Goal: Task Accomplishment & Management: Use online tool/utility

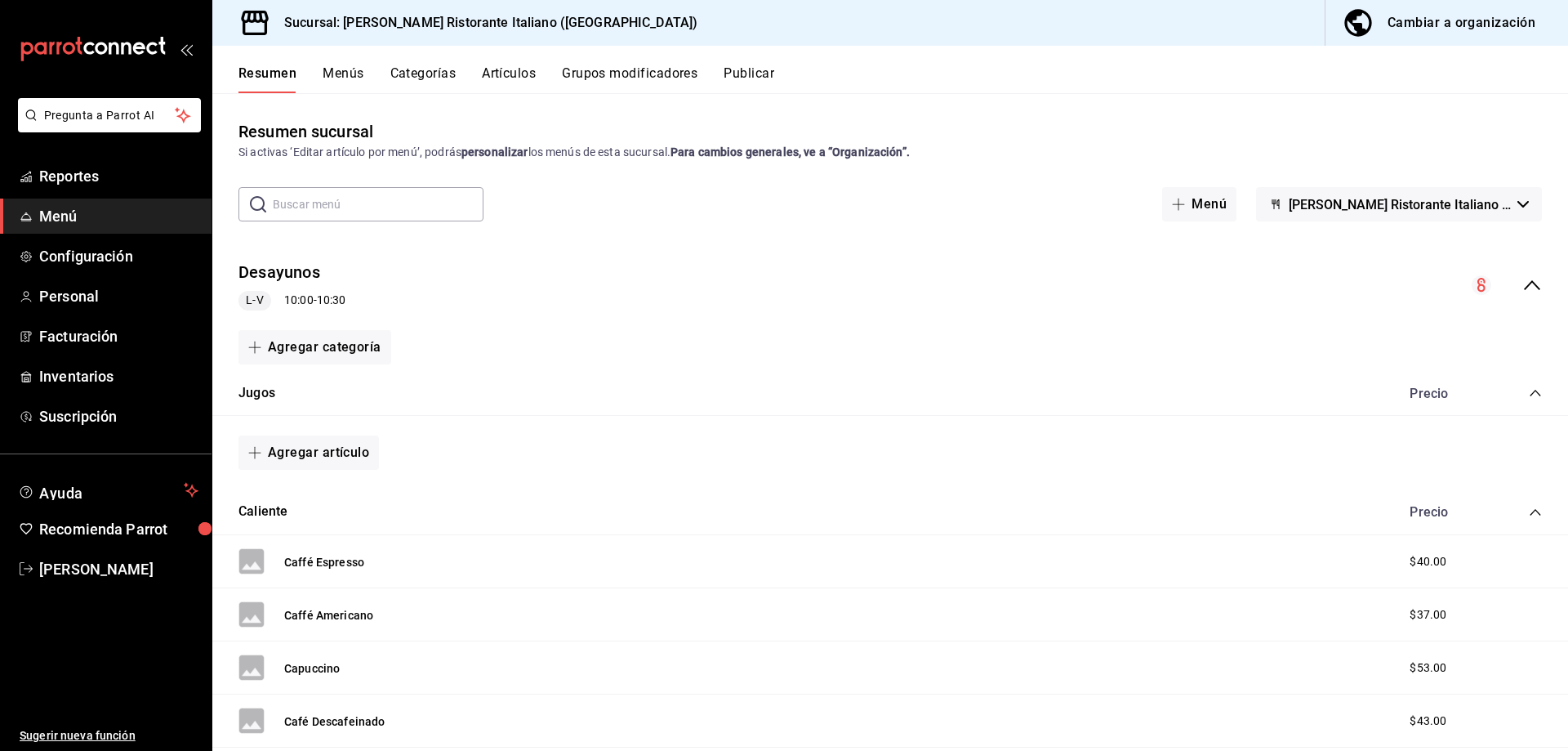
click at [337, 71] on button "Menús" at bounding box center [343, 79] width 41 height 28
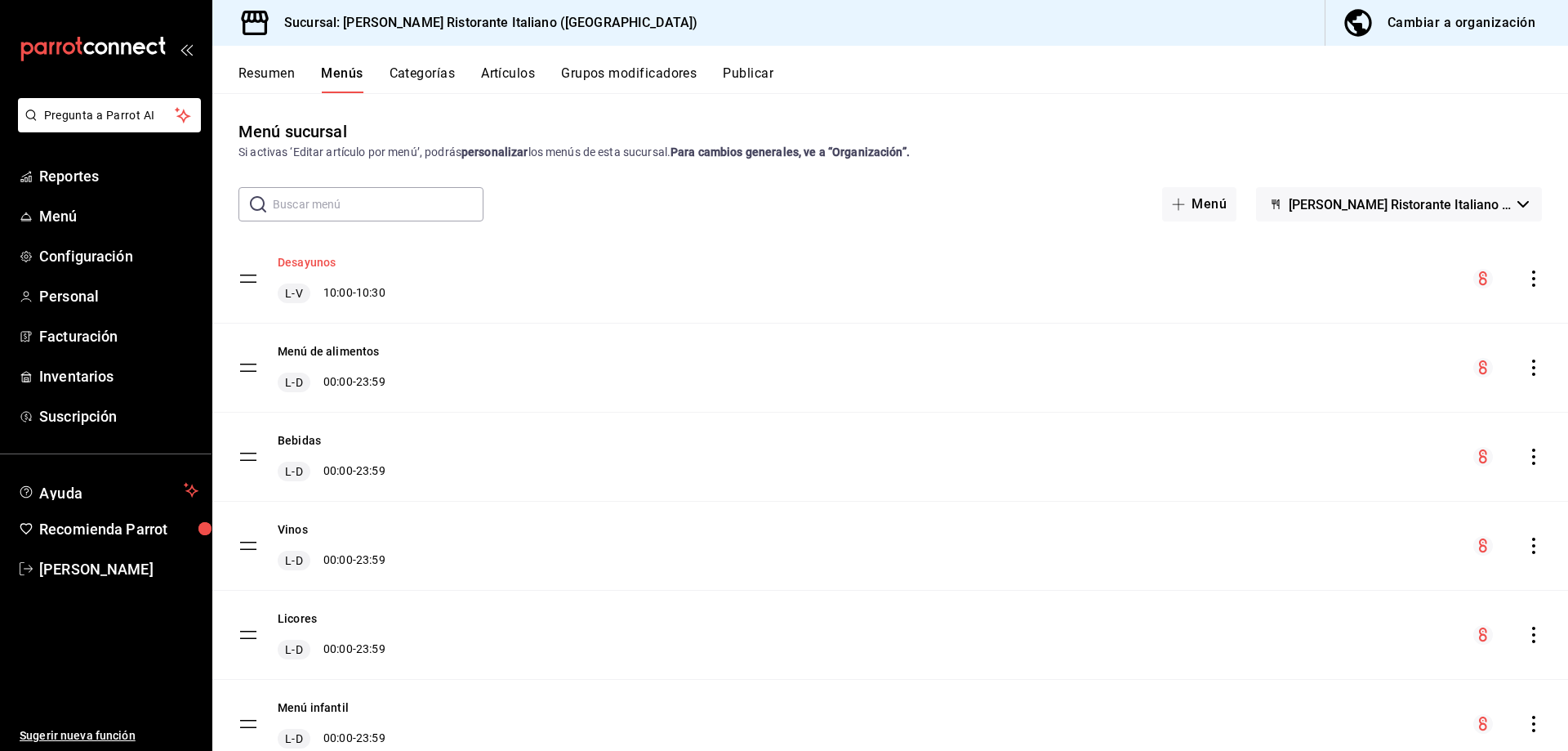
click at [302, 262] on button "Desayunos" at bounding box center [307, 262] width 58 height 16
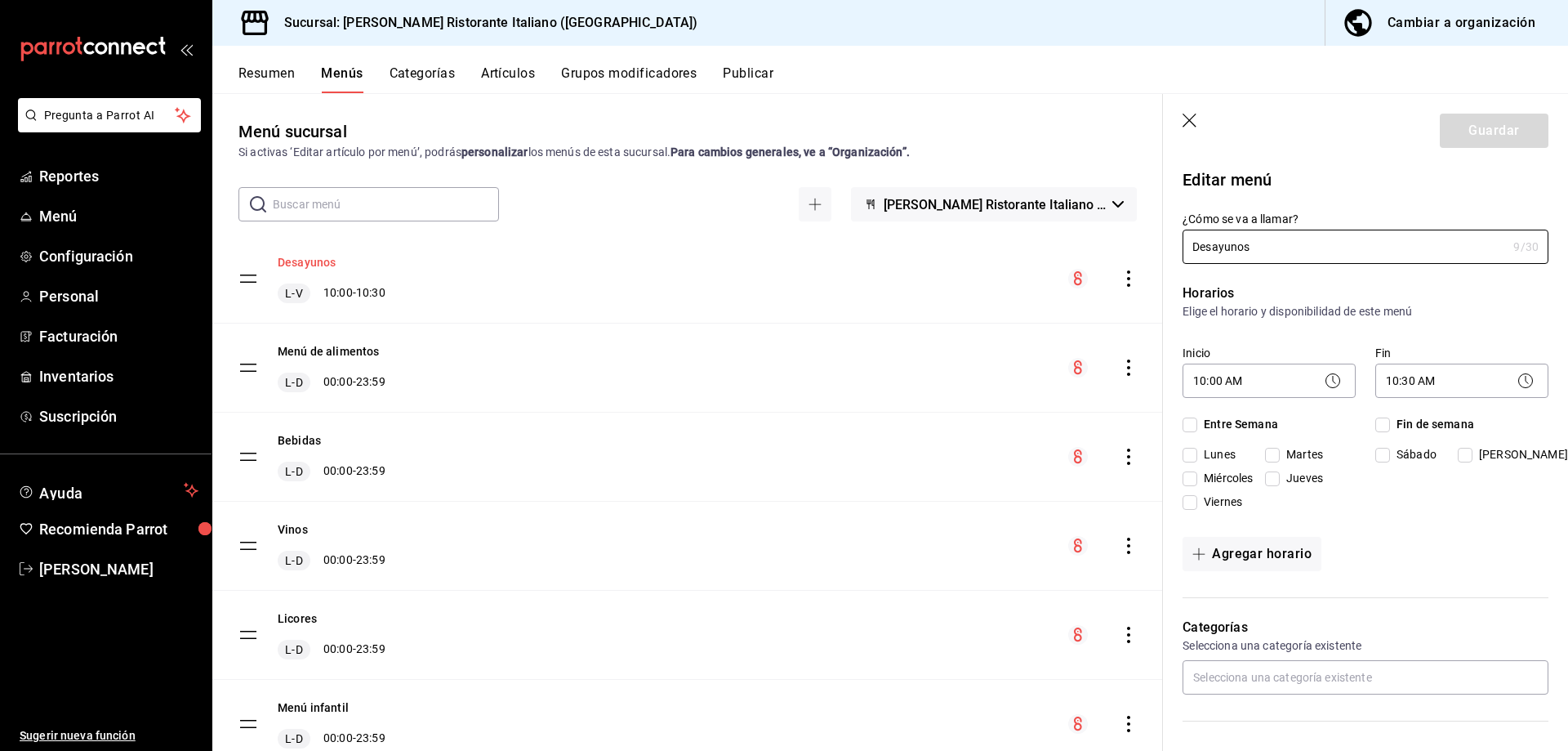
checkbox input "true"
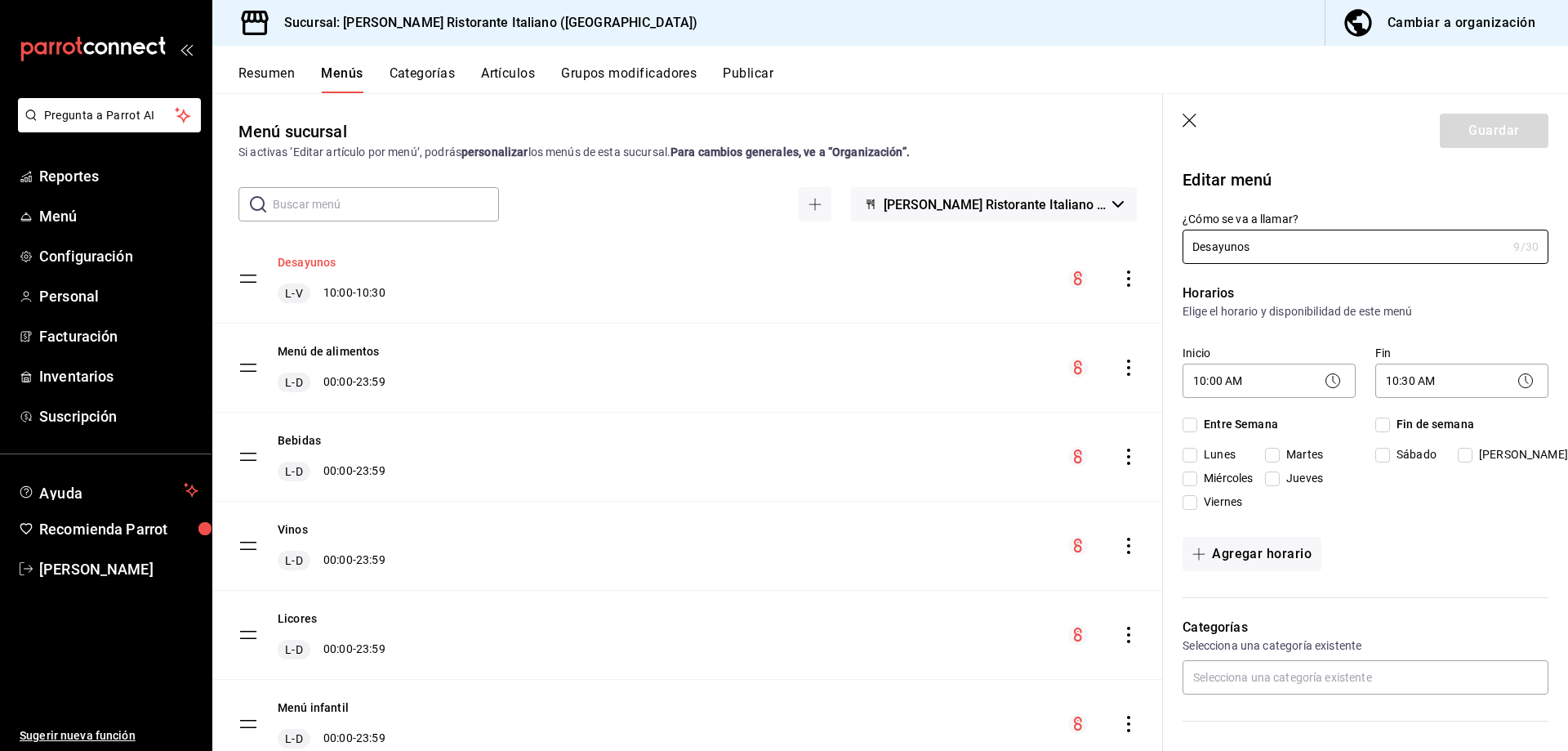
checkbox input "true"
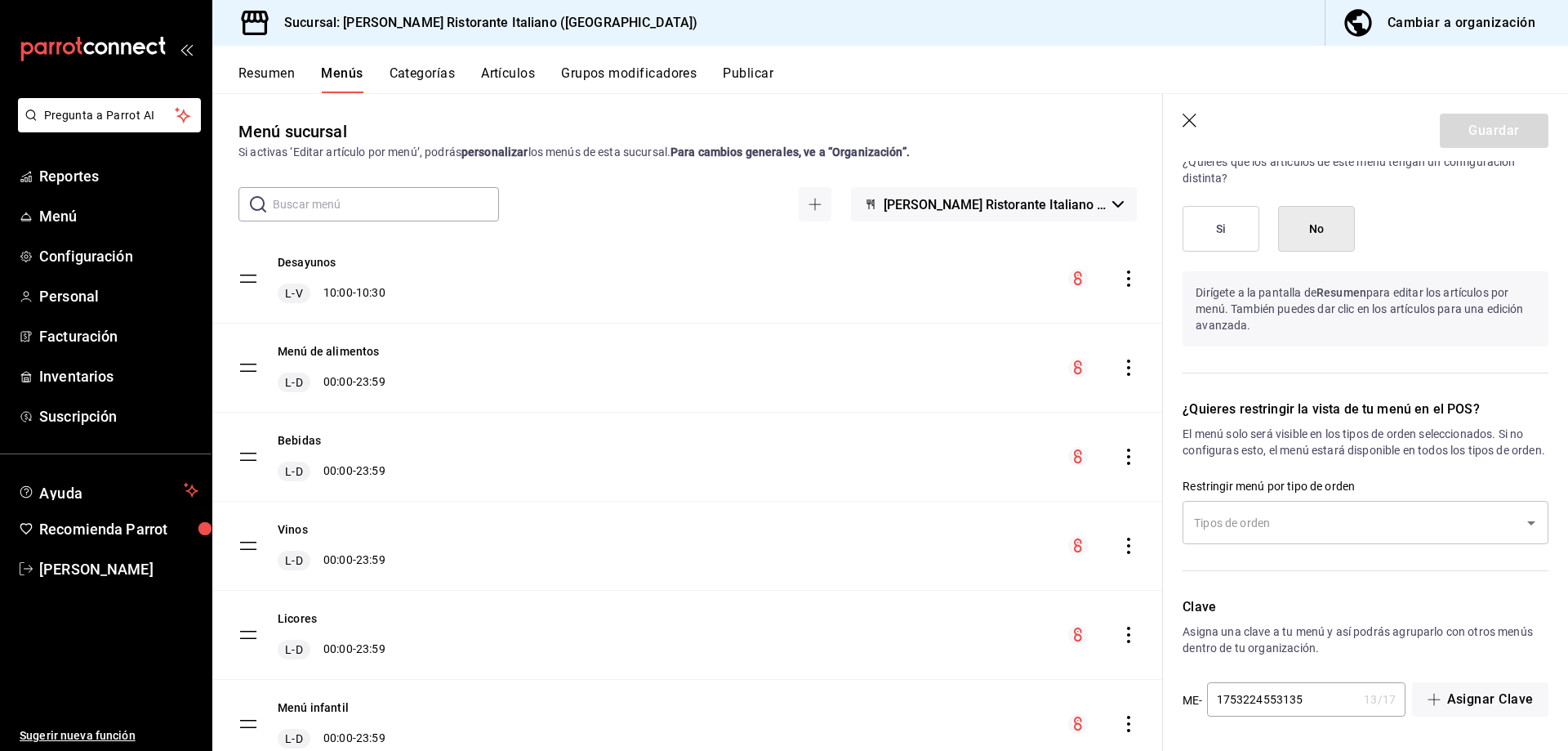
scroll to position [885, 0]
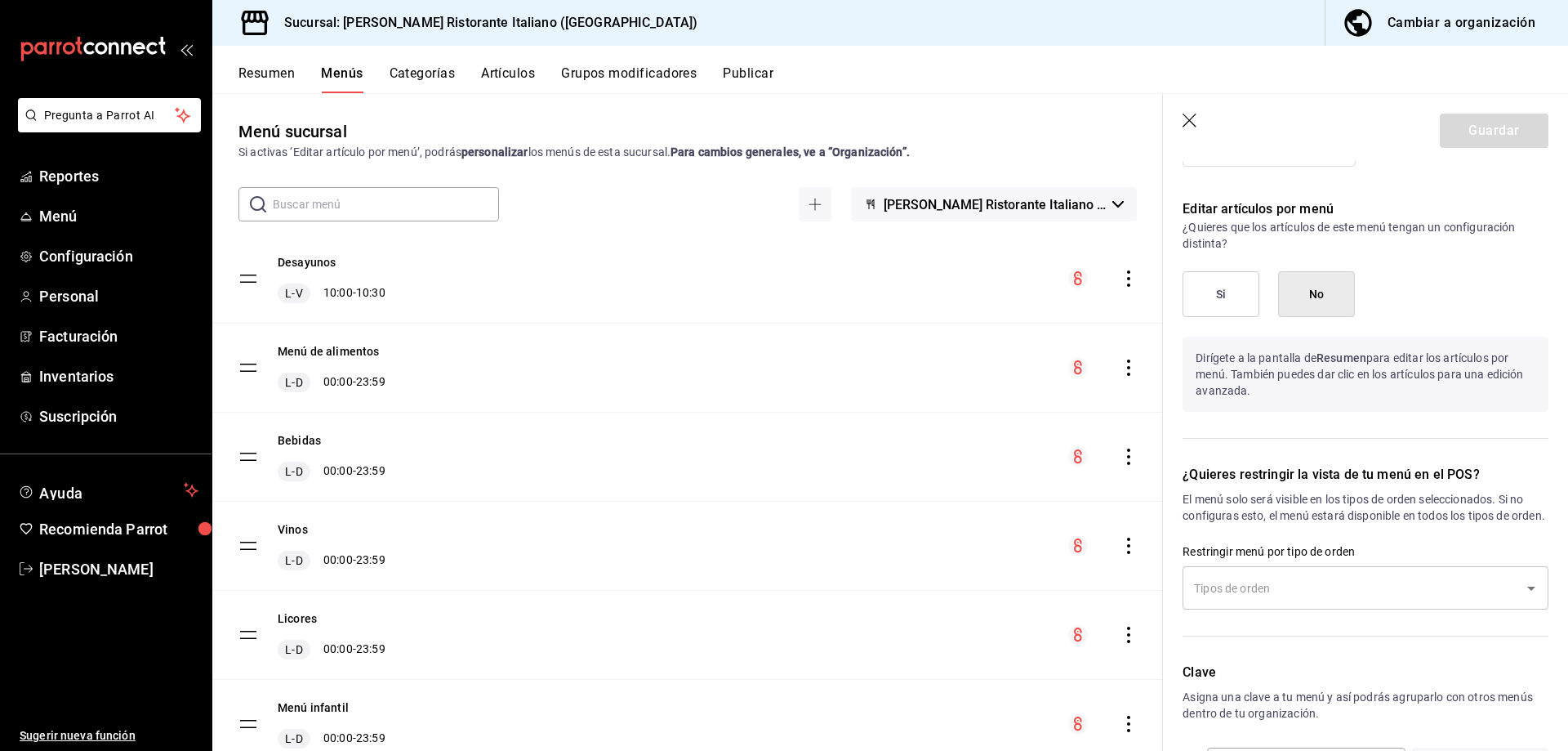
click at [424, 77] on button "Categorías" at bounding box center [423, 79] width 66 height 28
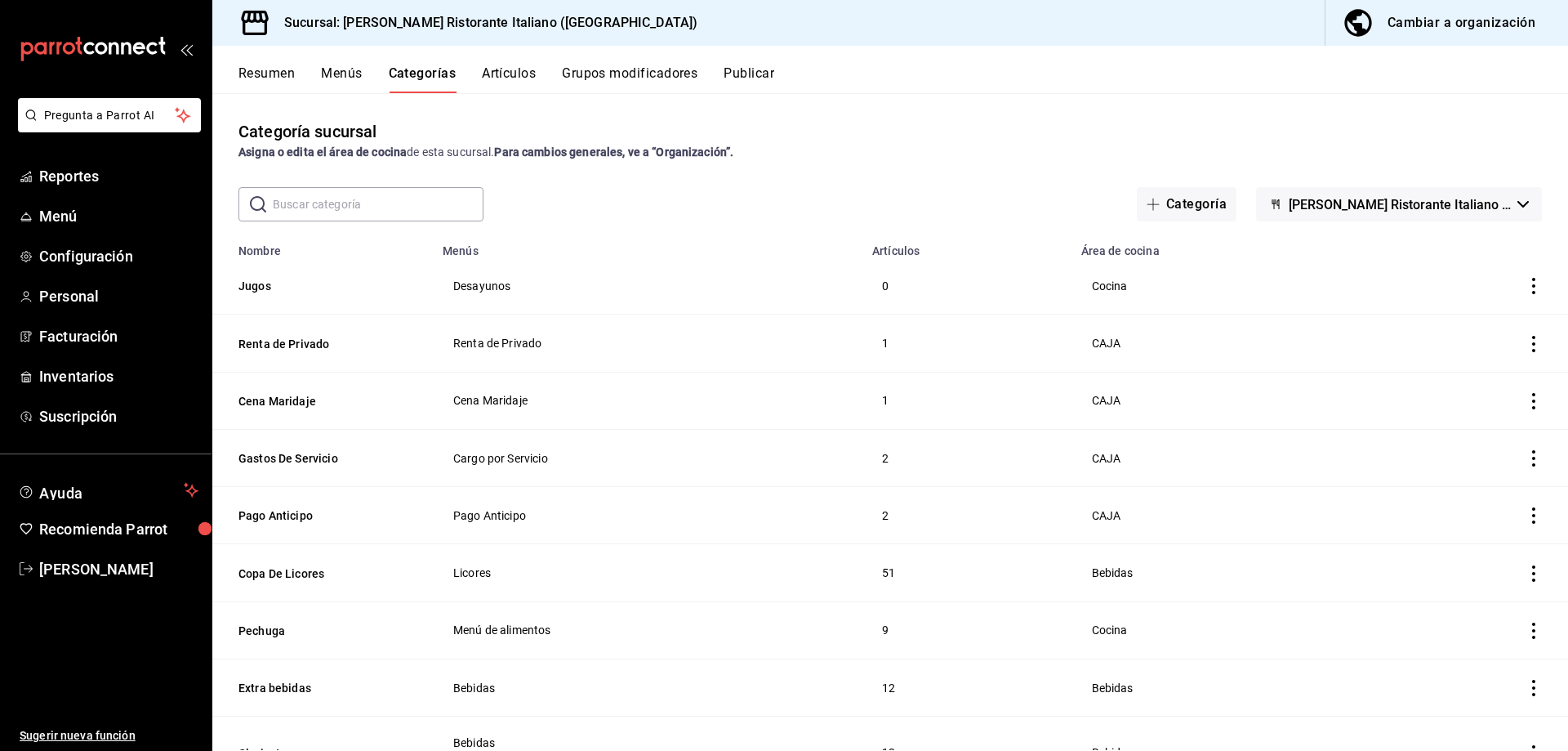
click at [1526, 282] on icon "actions" at bounding box center [1534, 286] width 16 height 16
click at [1469, 322] on span "Editar" at bounding box center [1473, 323] width 43 height 17
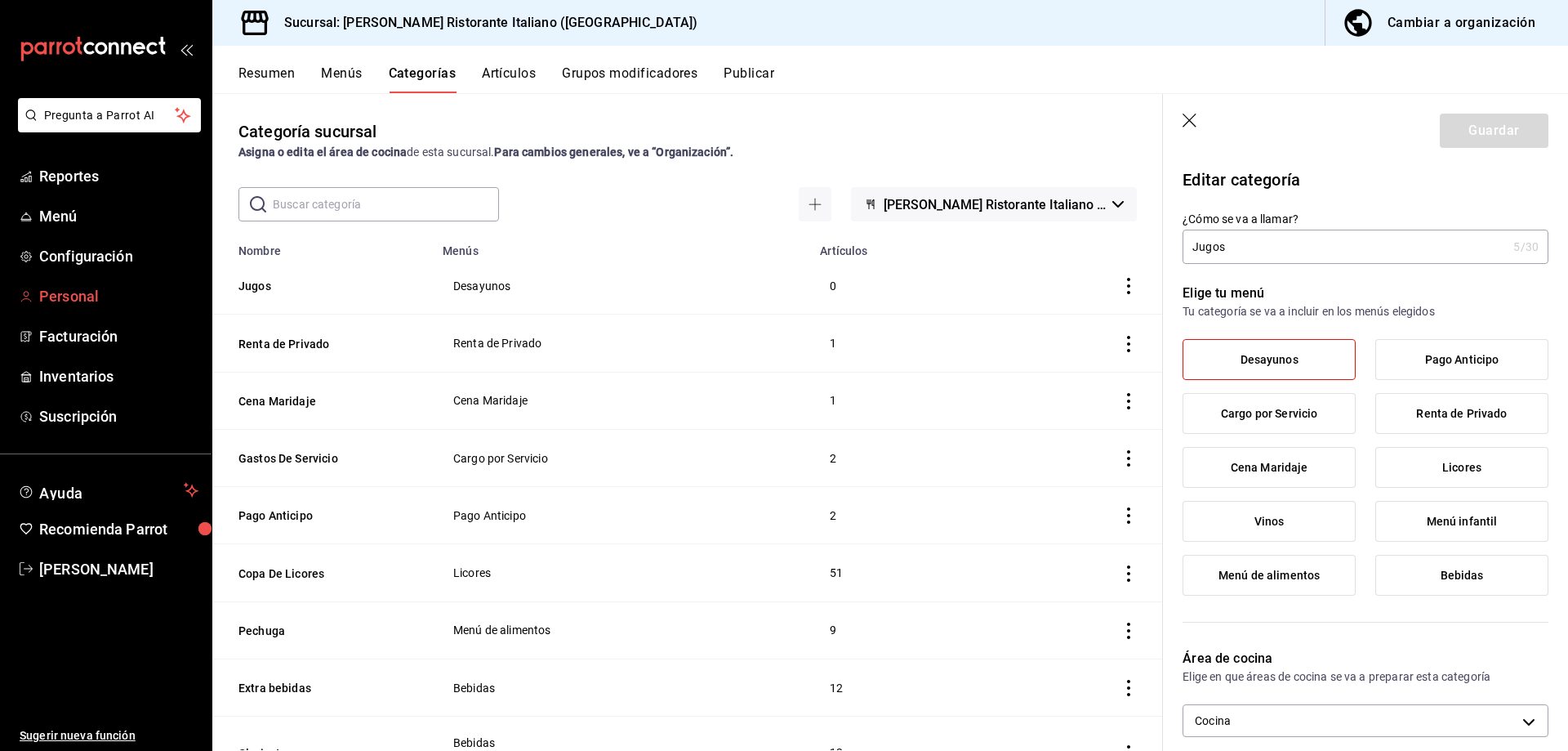
click at [89, 292] on span "Personal" at bounding box center [119, 296] width 159 height 22
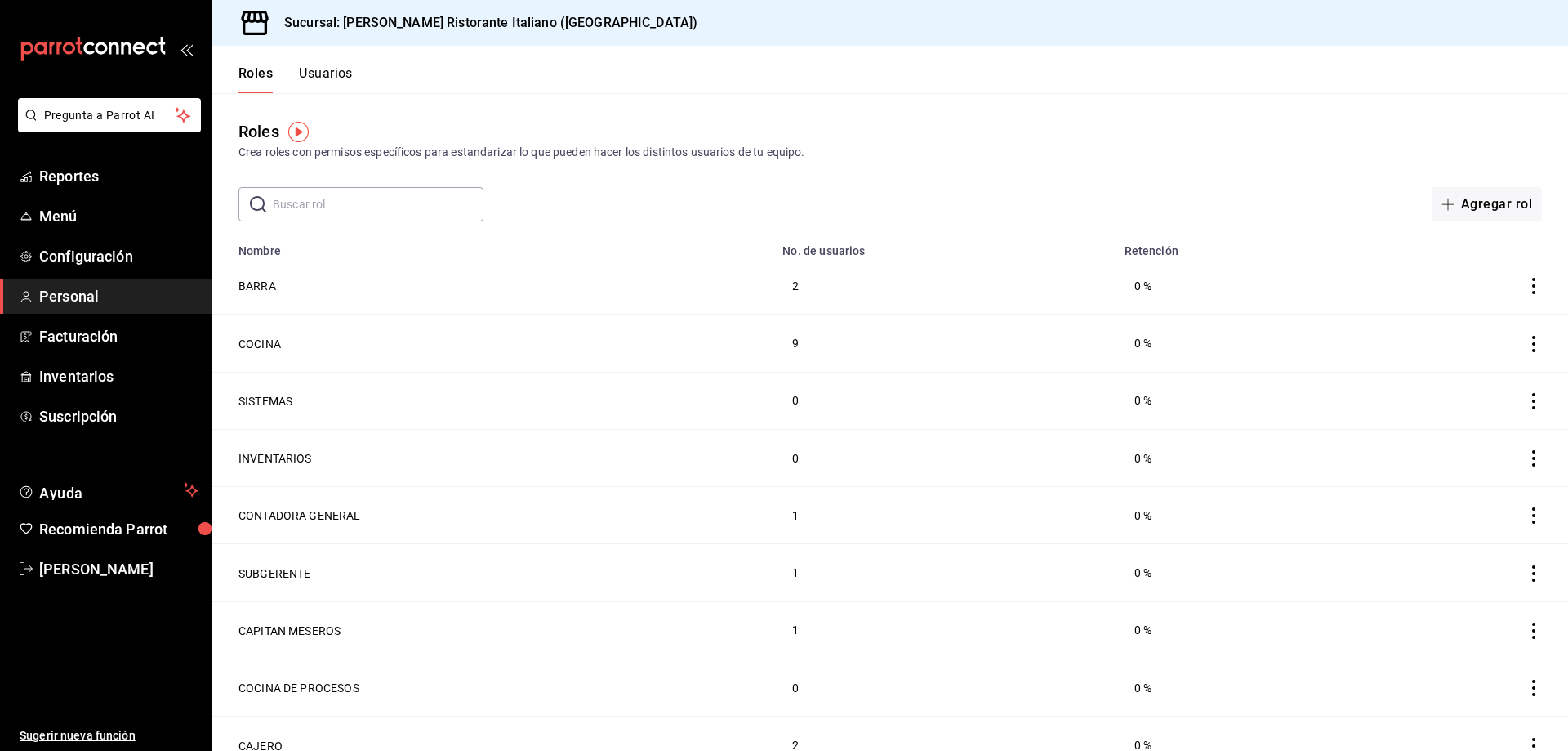
click at [331, 73] on button "Usuarios" at bounding box center [326, 79] width 54 height 28
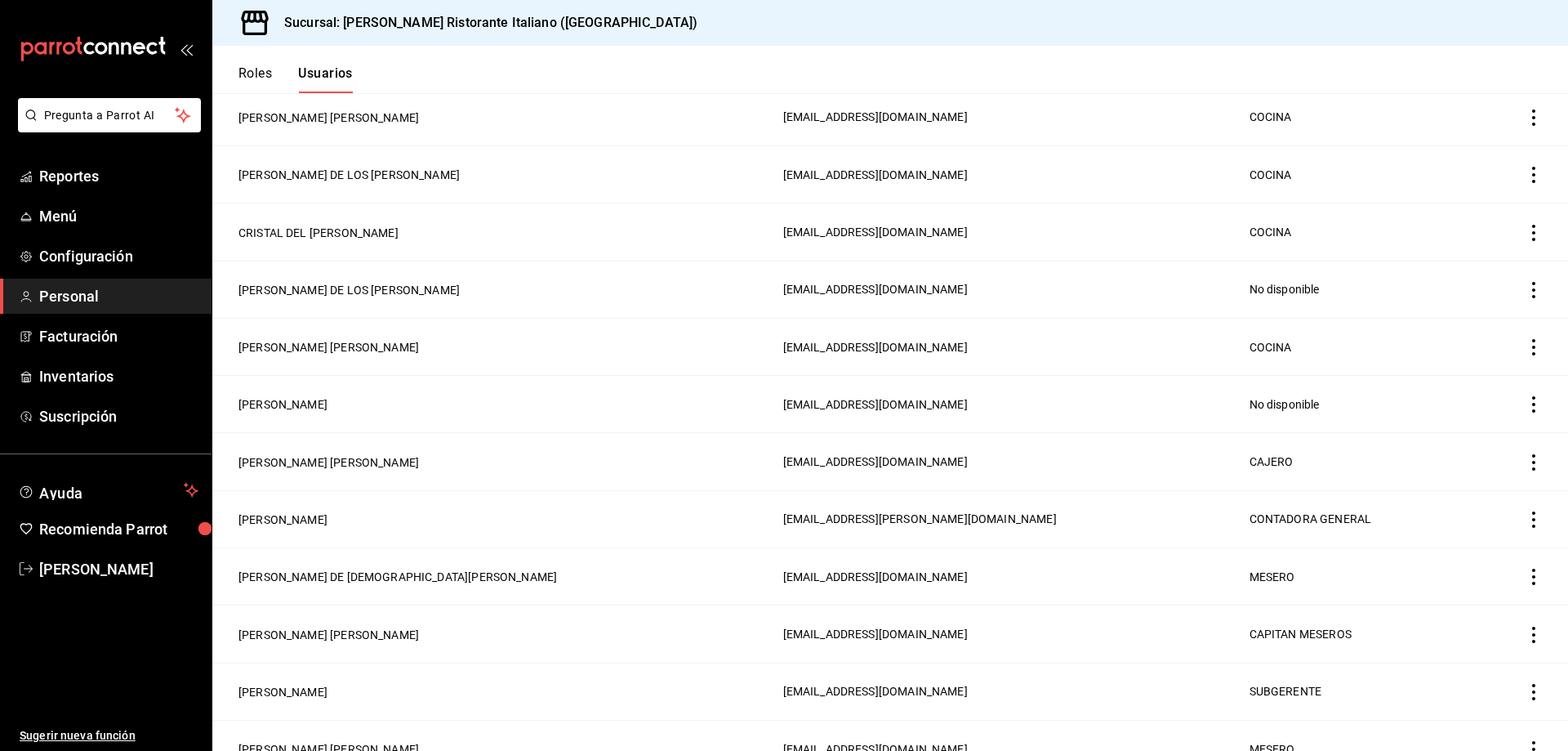
scroll to position [735, 0]
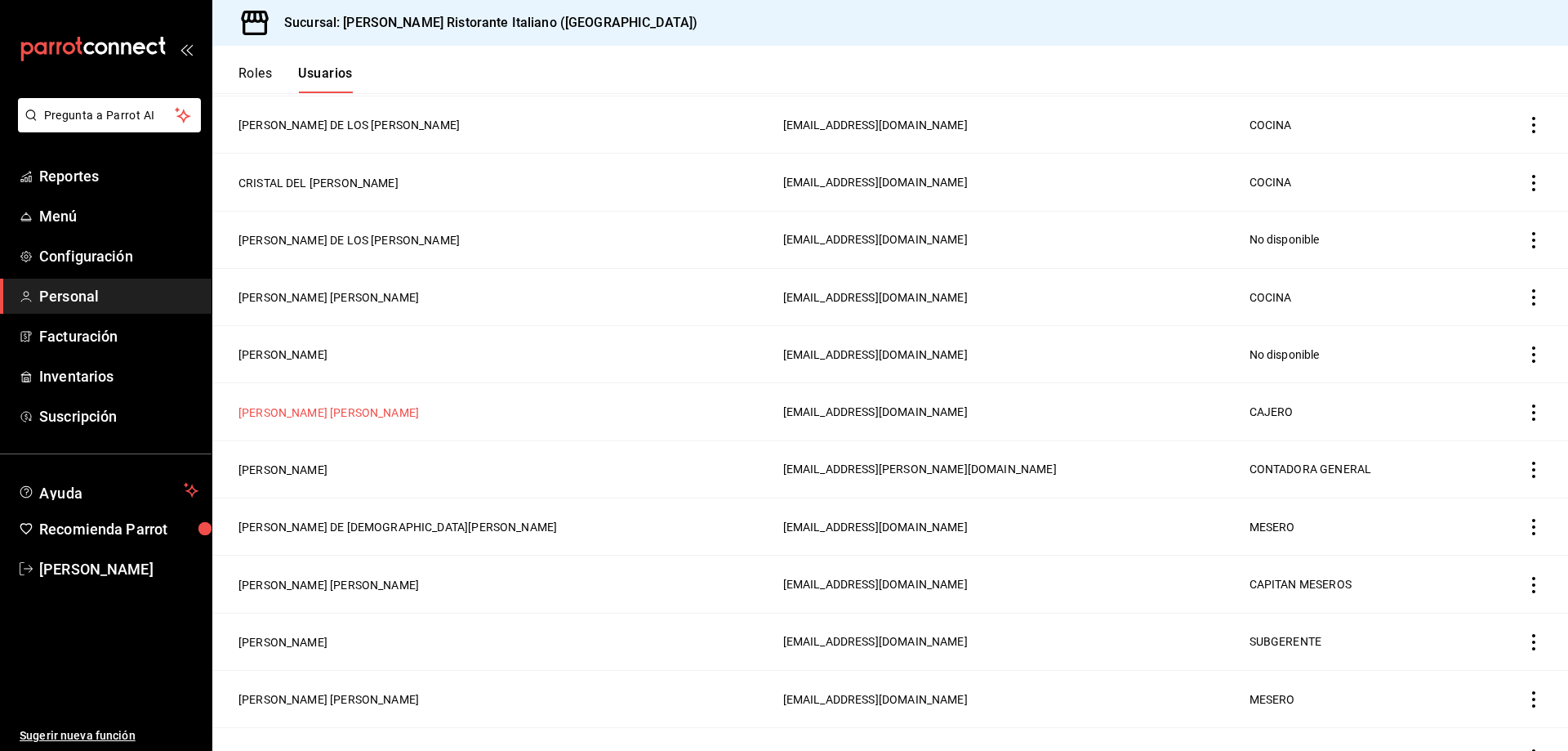
click at [354, 404] on button "[PERSON_NAME] [PERSON_NAME]" at bounding box center [328, 412] width 181 height 16
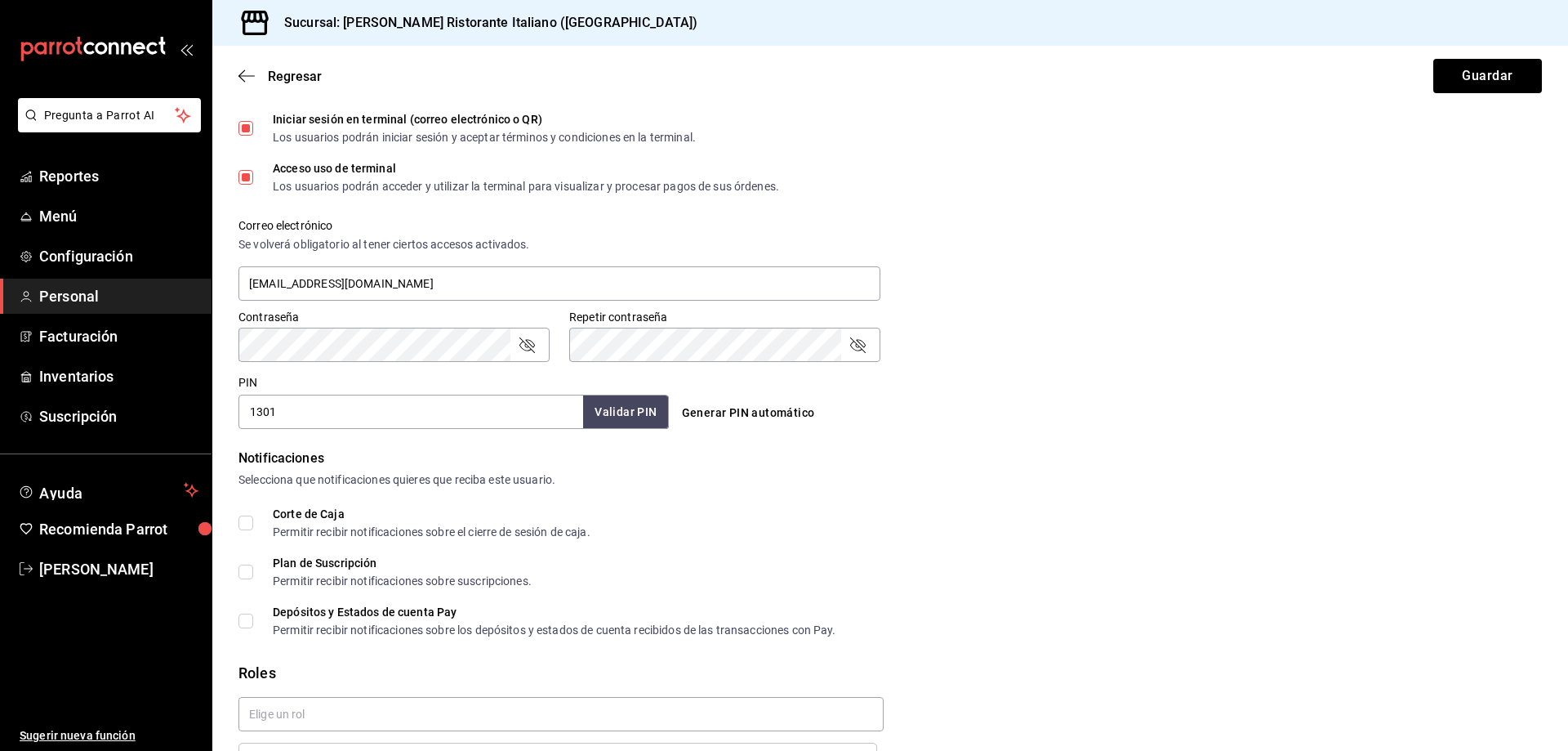
scroll to position [608, 0]
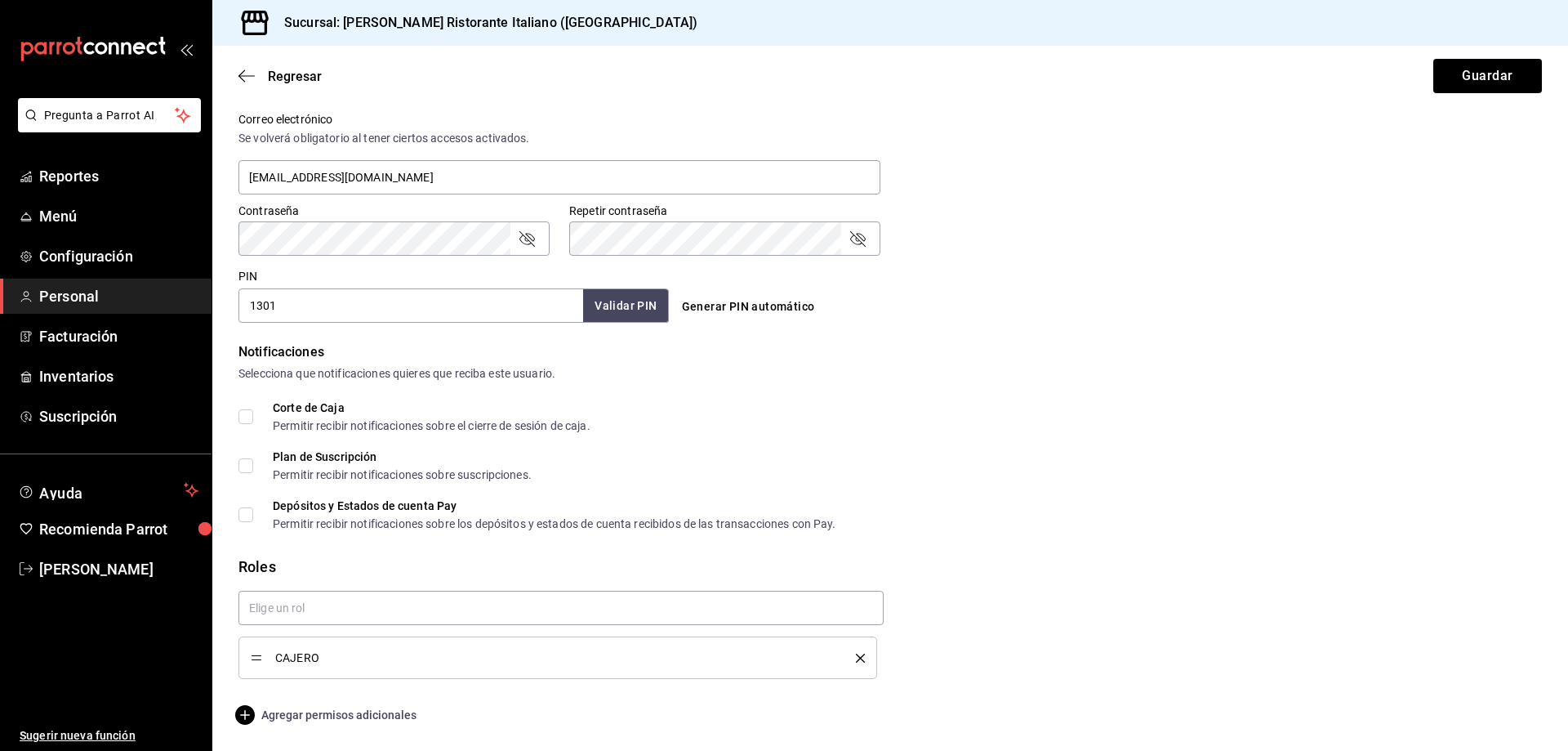
click at [345, 713] on span "Agregar permisos adicionales" at bounding box center [327, 715] width 178 height 20
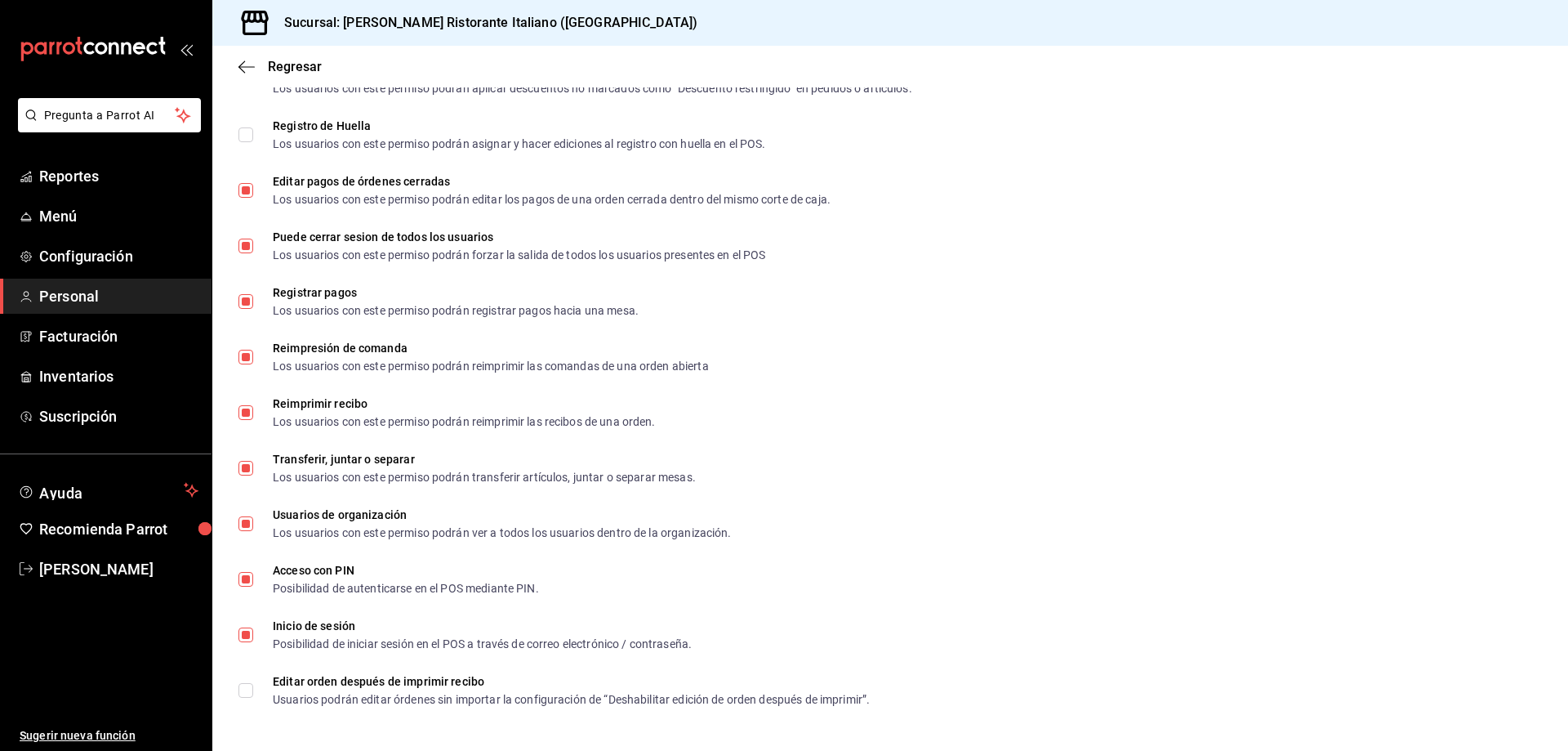
scroll to position [2145, 0]
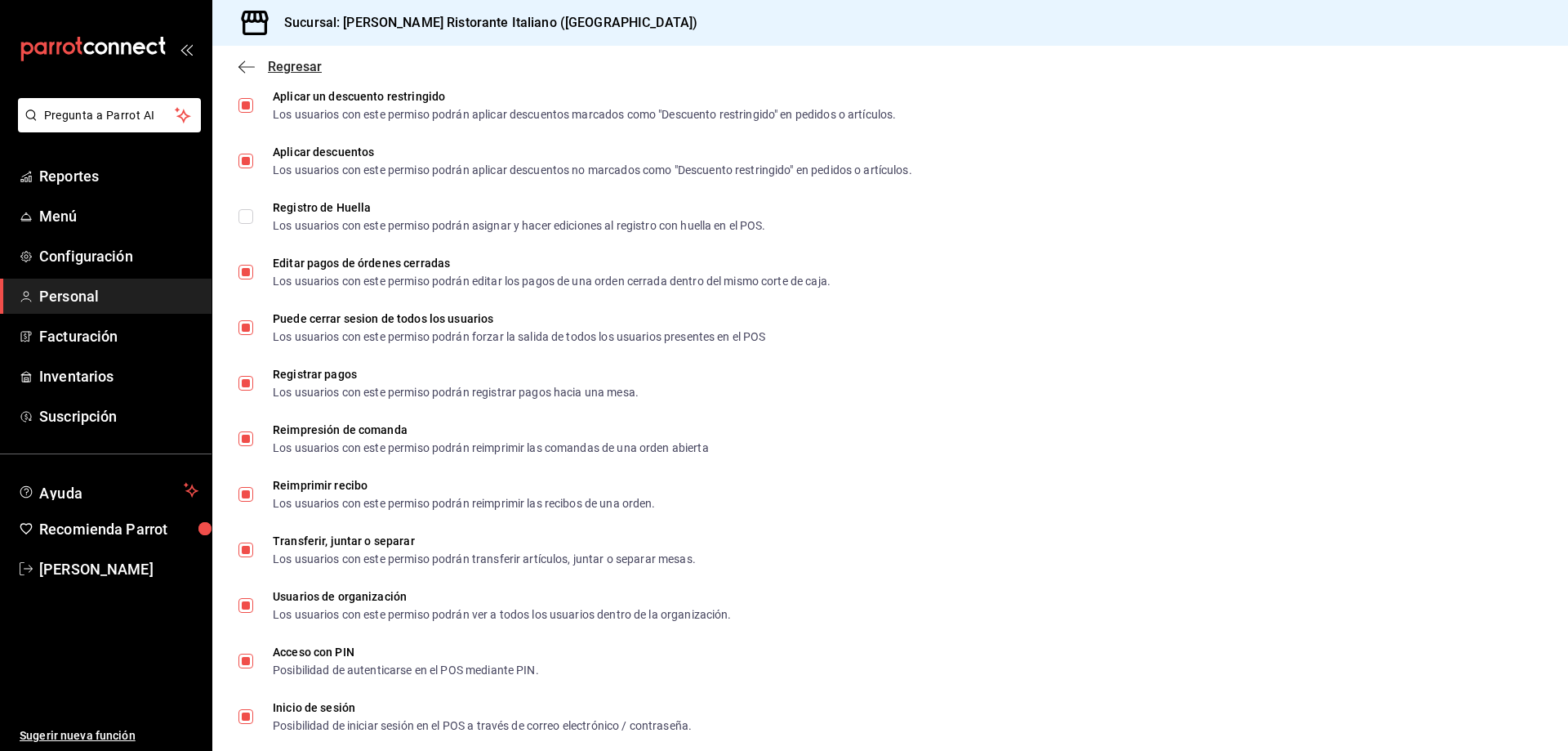
click at [296, 67] on span "Regresar" at bounding box center [294, 66] width 54 height 16
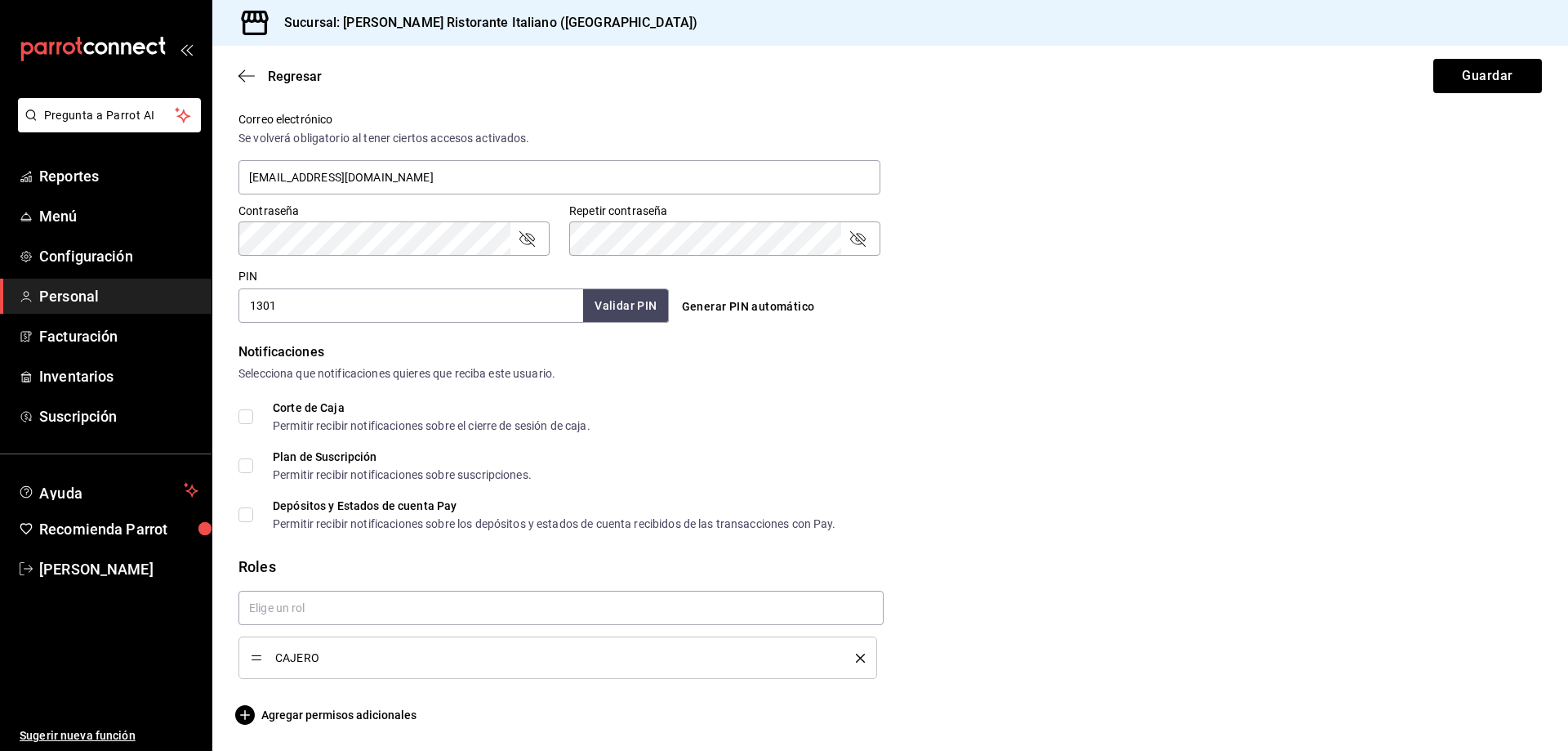
scroll to position [608, 0]
click at [296, 76] on span "Regresar" at bounding box center [294, 76] width 54 height 16
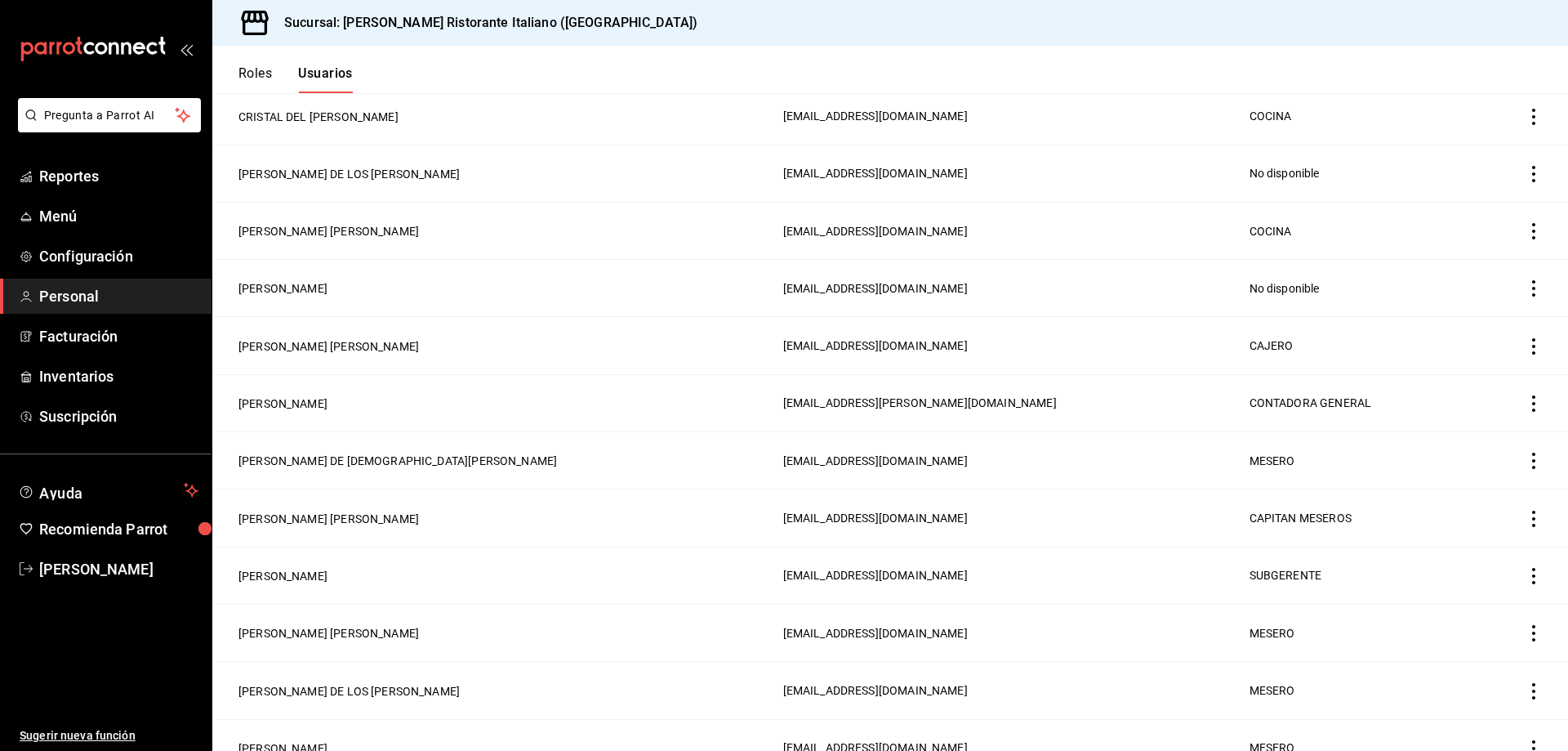
scroll to position [817, 0]
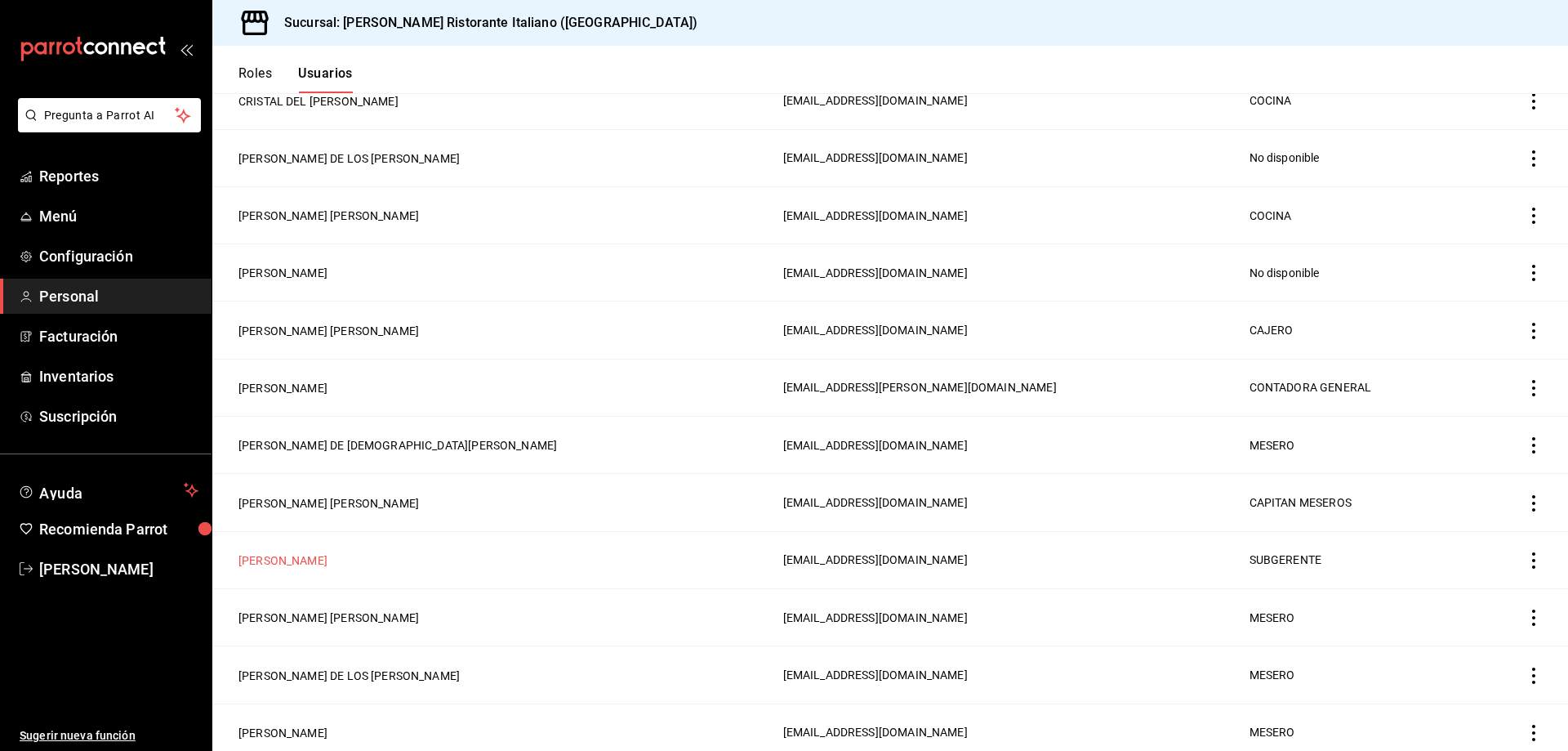
click at [327, 552] on button "[PERSON_NAME]" at bounding box center [283, 561] width 89 height 16
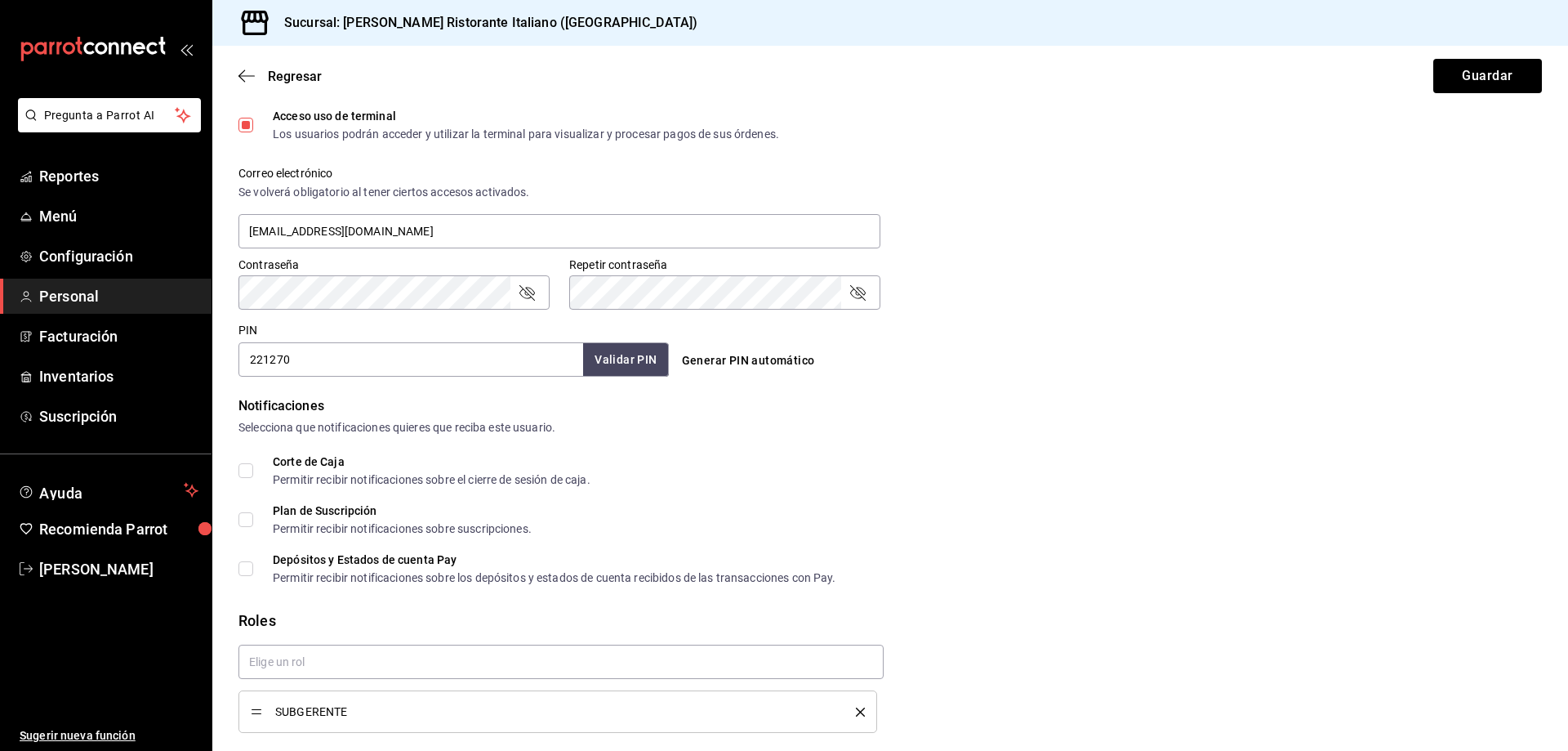
scroll to position [608, 0]
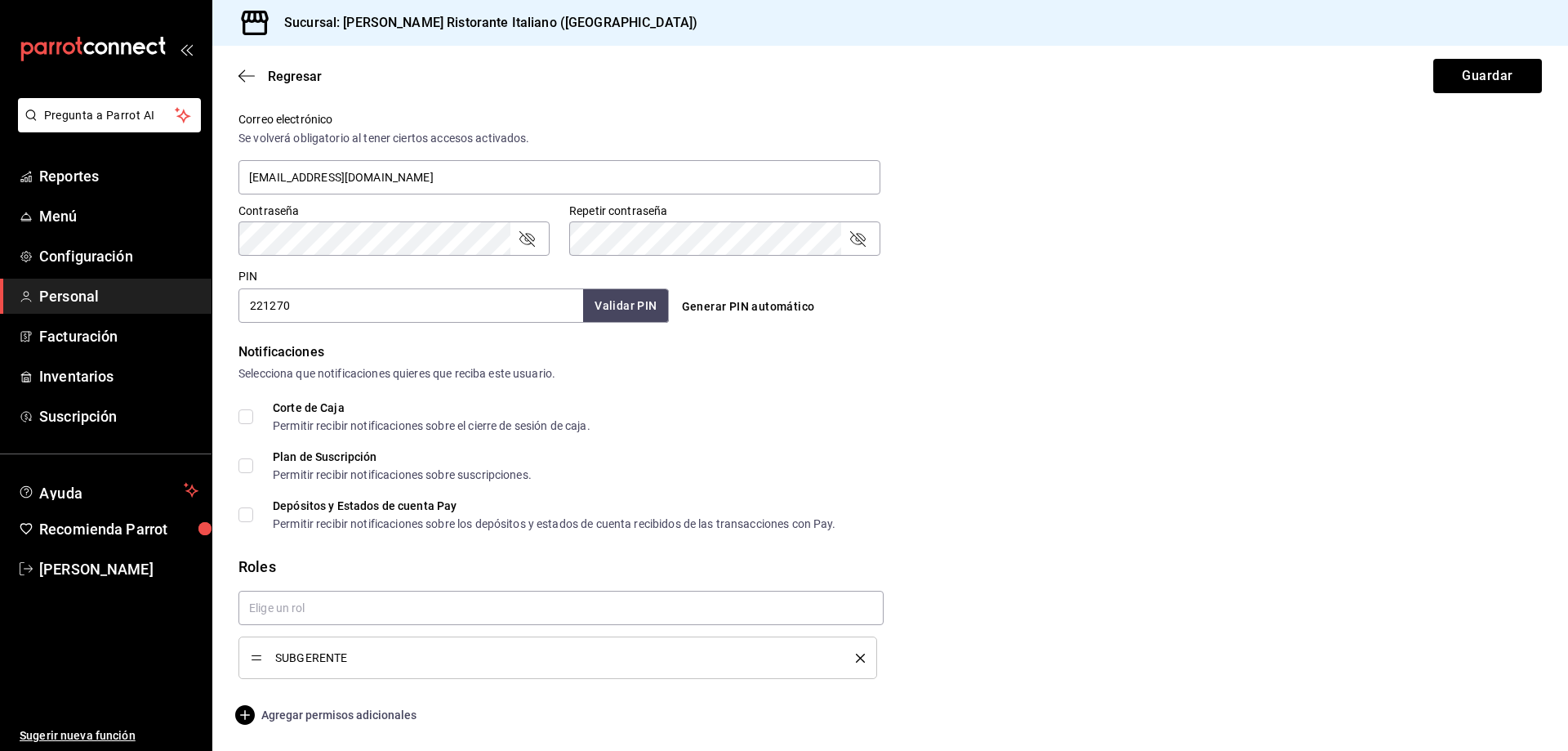
click at [338, 716] on span "Agregar permisos adicionales" at bounding box center [327, 715] width 178 height 20
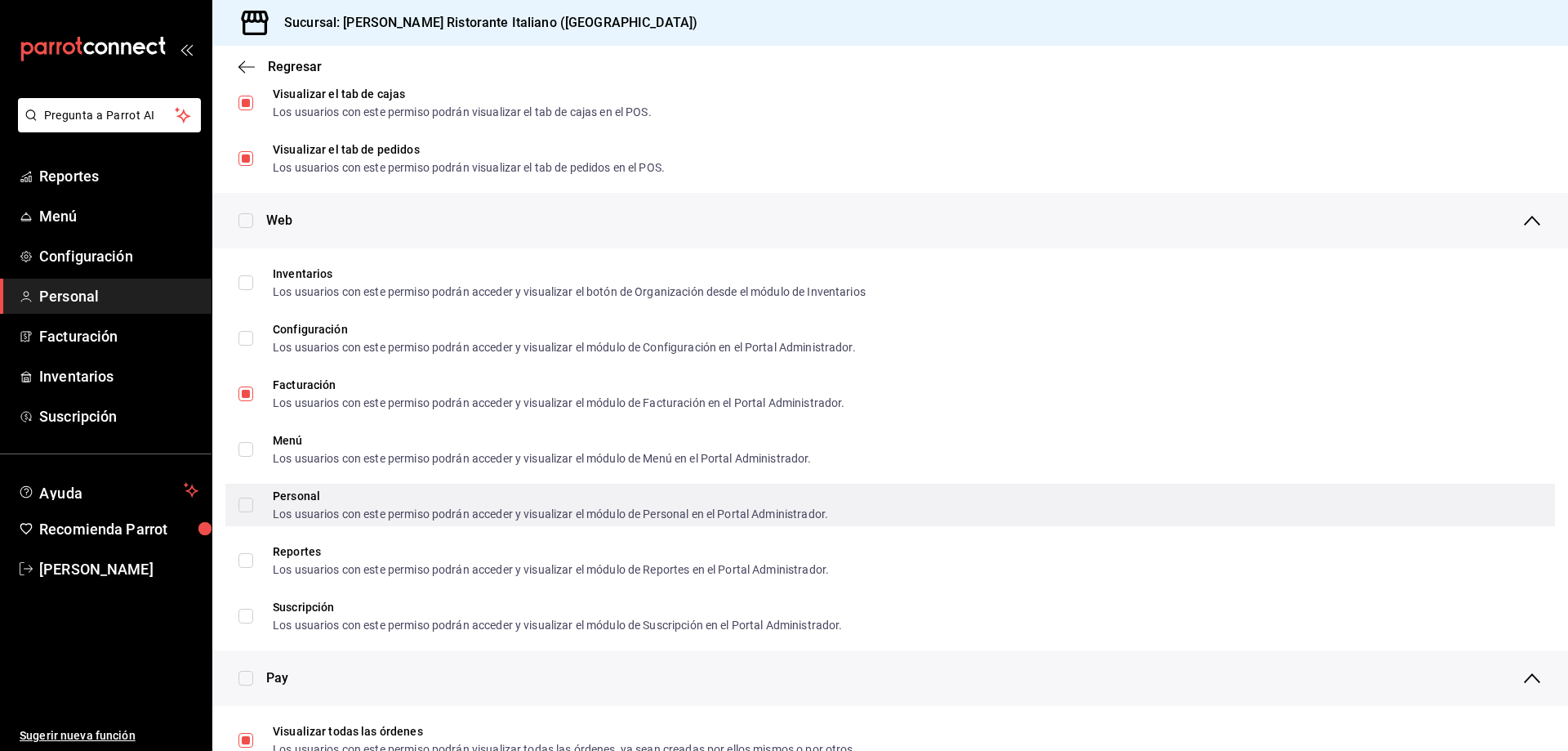
scroll to position [847, 0]
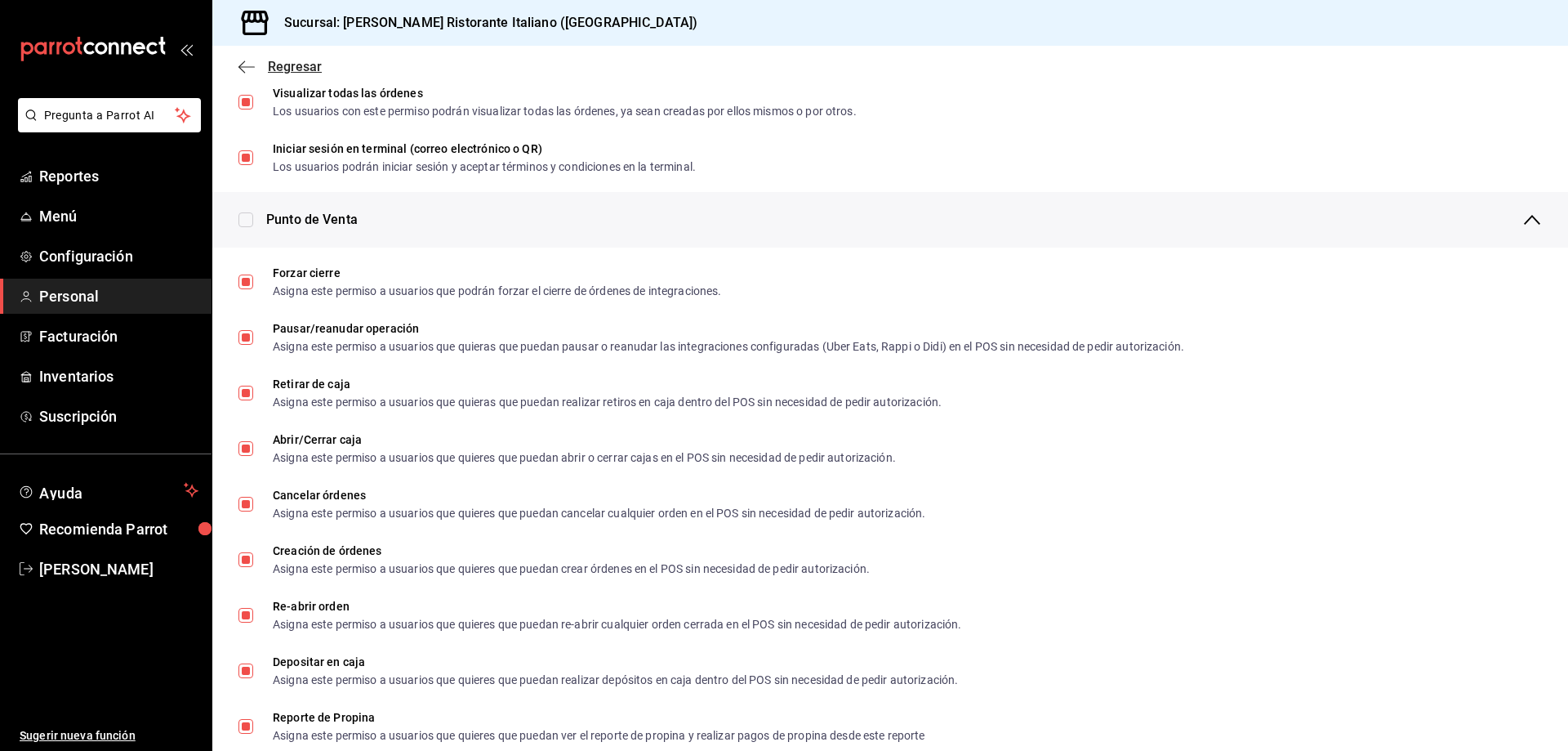
click at [298, 66] on span "Regresar" at bounding box center [294, 66] width 54 height 16
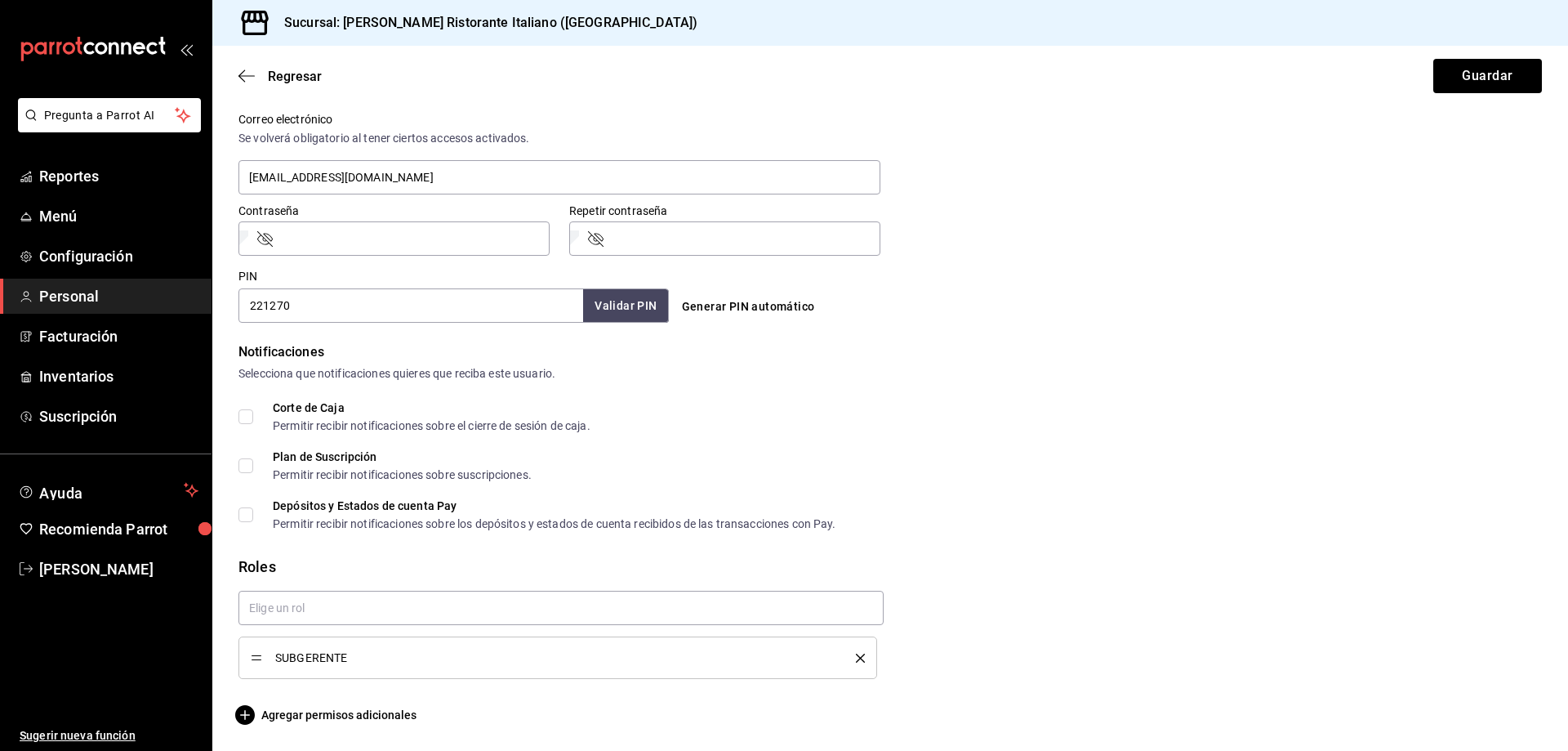
scroll to position [608, 0]
click at [296, 78] on span "Regresar" at bounding box center [294, 76] width 54 height 16
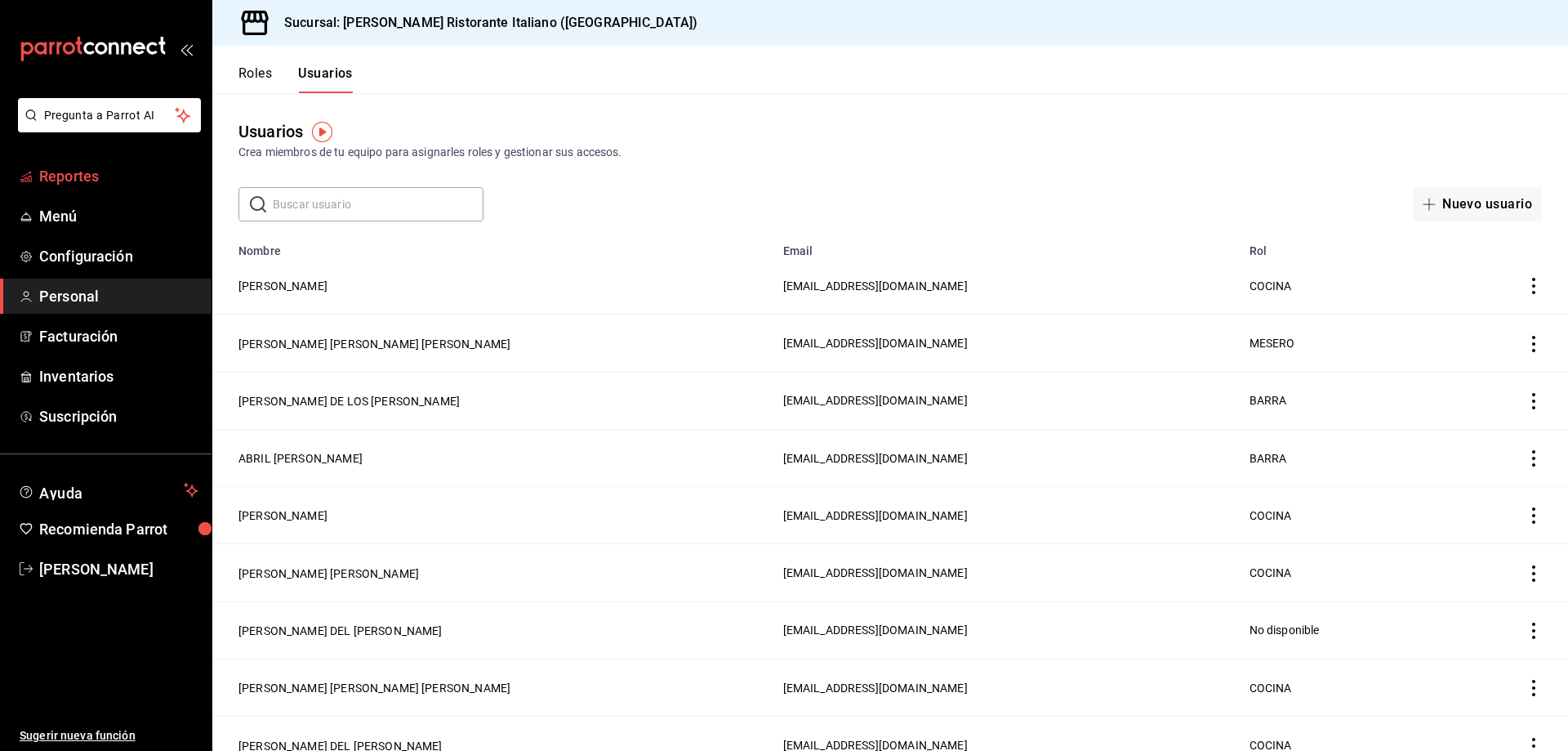
click at [98, 180] on span "Reportes" at bounding box center [119, 176] width 159 height 22
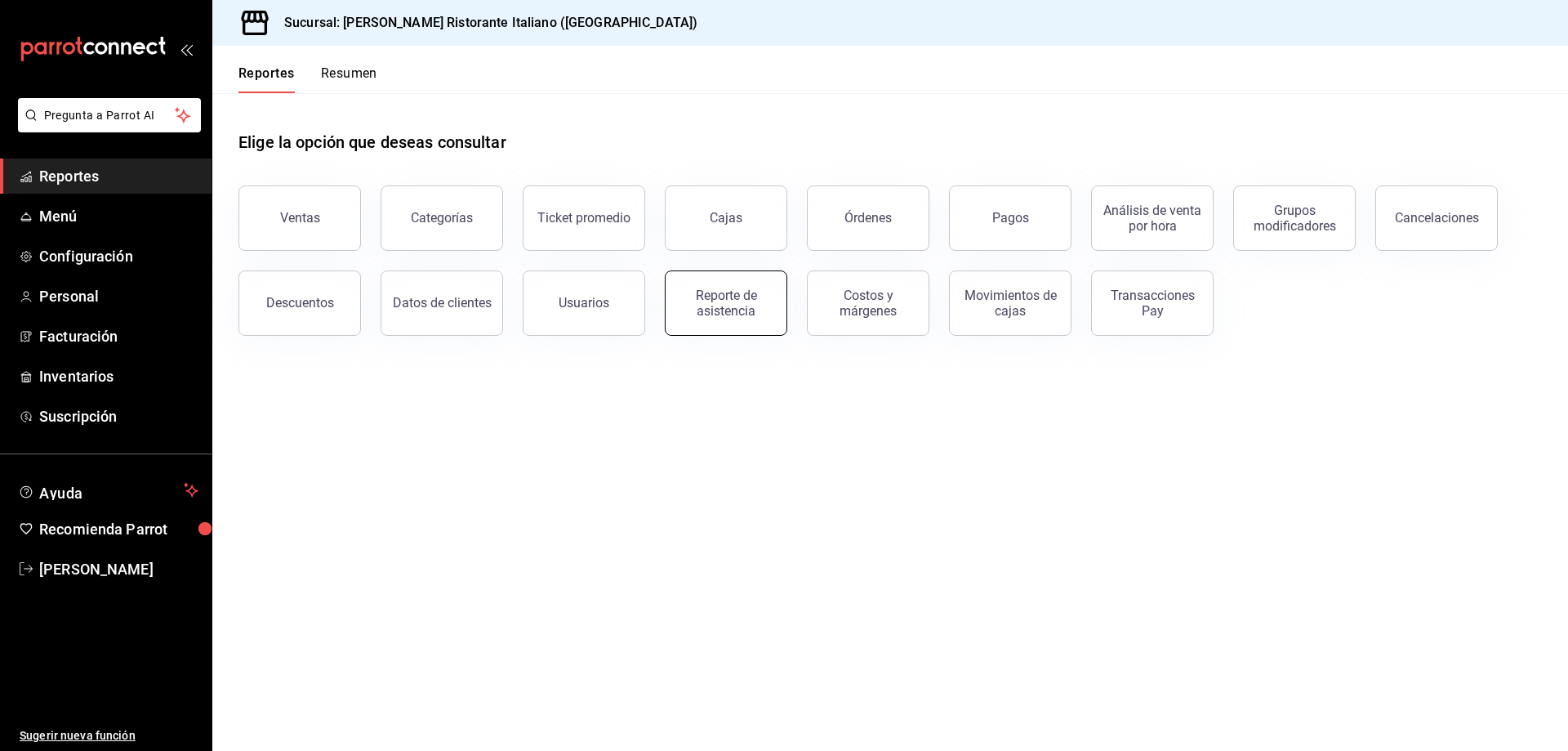
click at [715, 299] on div "Reporte de asistencia" at bounding box center [725, 303] width 101 height 31
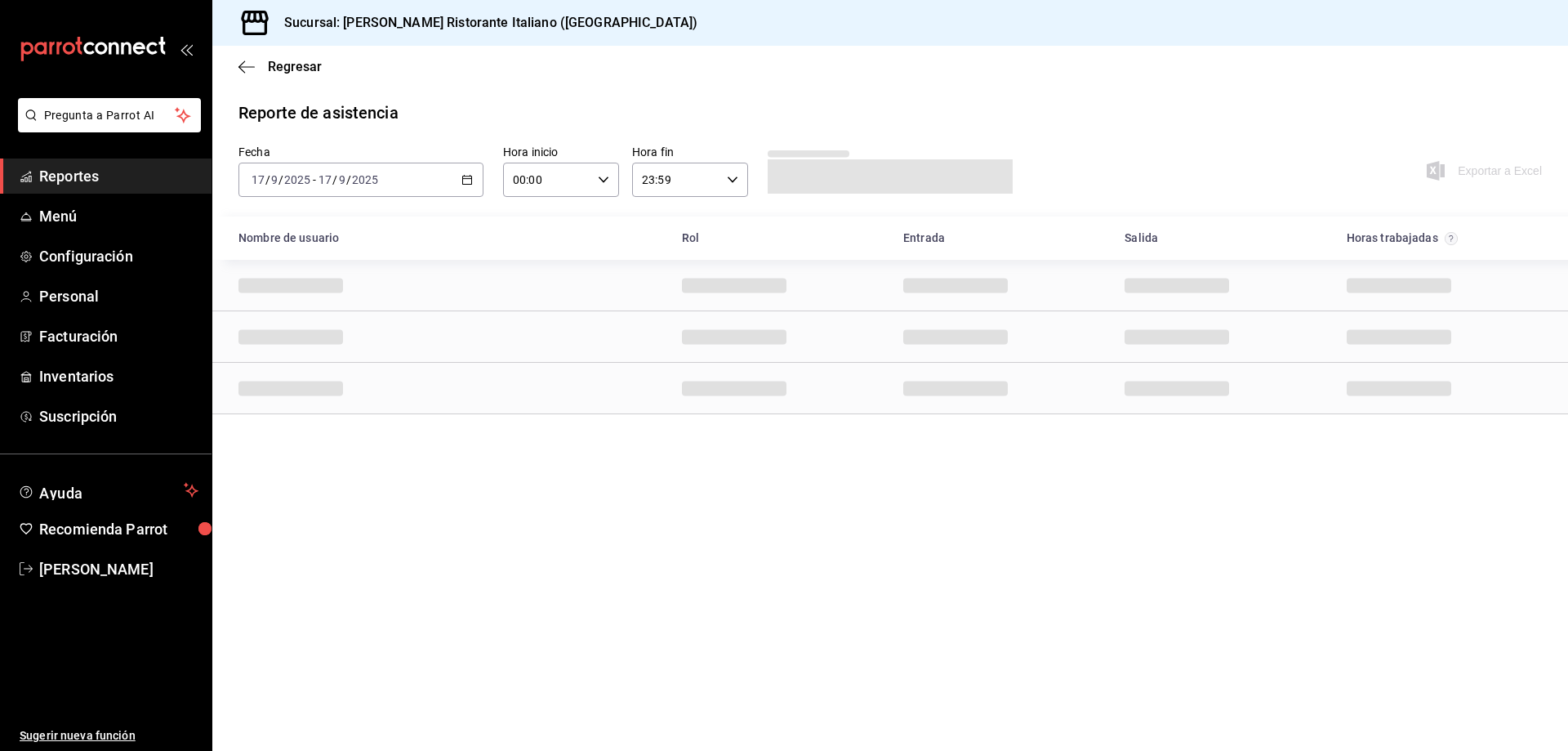
click at [467, 178] on icon "button" at bounding box center [467, 180] width 12 height 12
click at [322, 411] on span "Rango de fechas" at bounding box center [316, 412] width 127 height 17
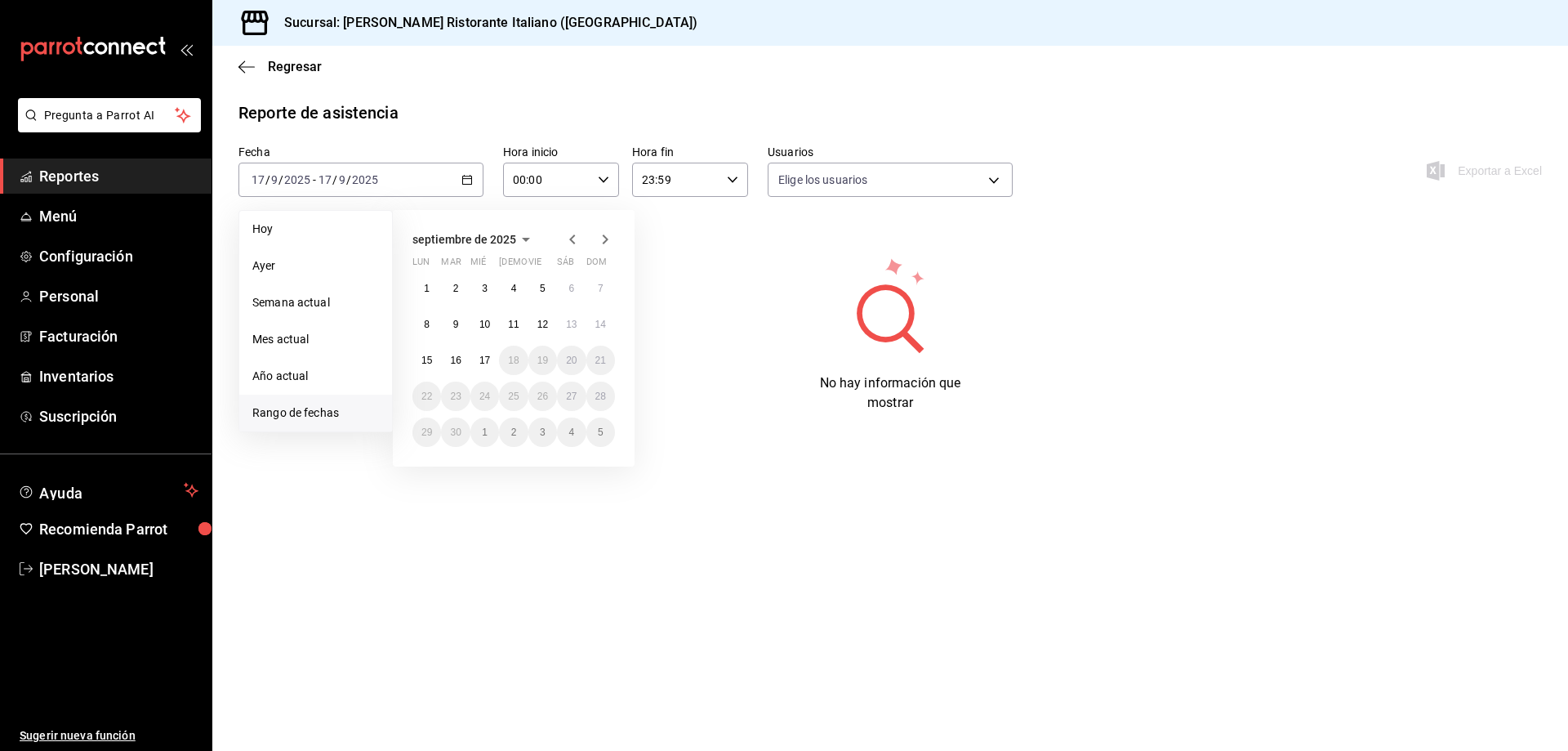
type input "fbaa1dcd-9b1b-42d3-8417-c392ee4ac69c,c847f7ff-4ec8-4711-b402-dbc889304ff0,82cd9…"
click at [428, 289] on abbr "1" at bounding box center [426, 289] width 6 height 12
click at [427, 361] on abbr "15" at bounding box center [426, 360] width 11 height 12
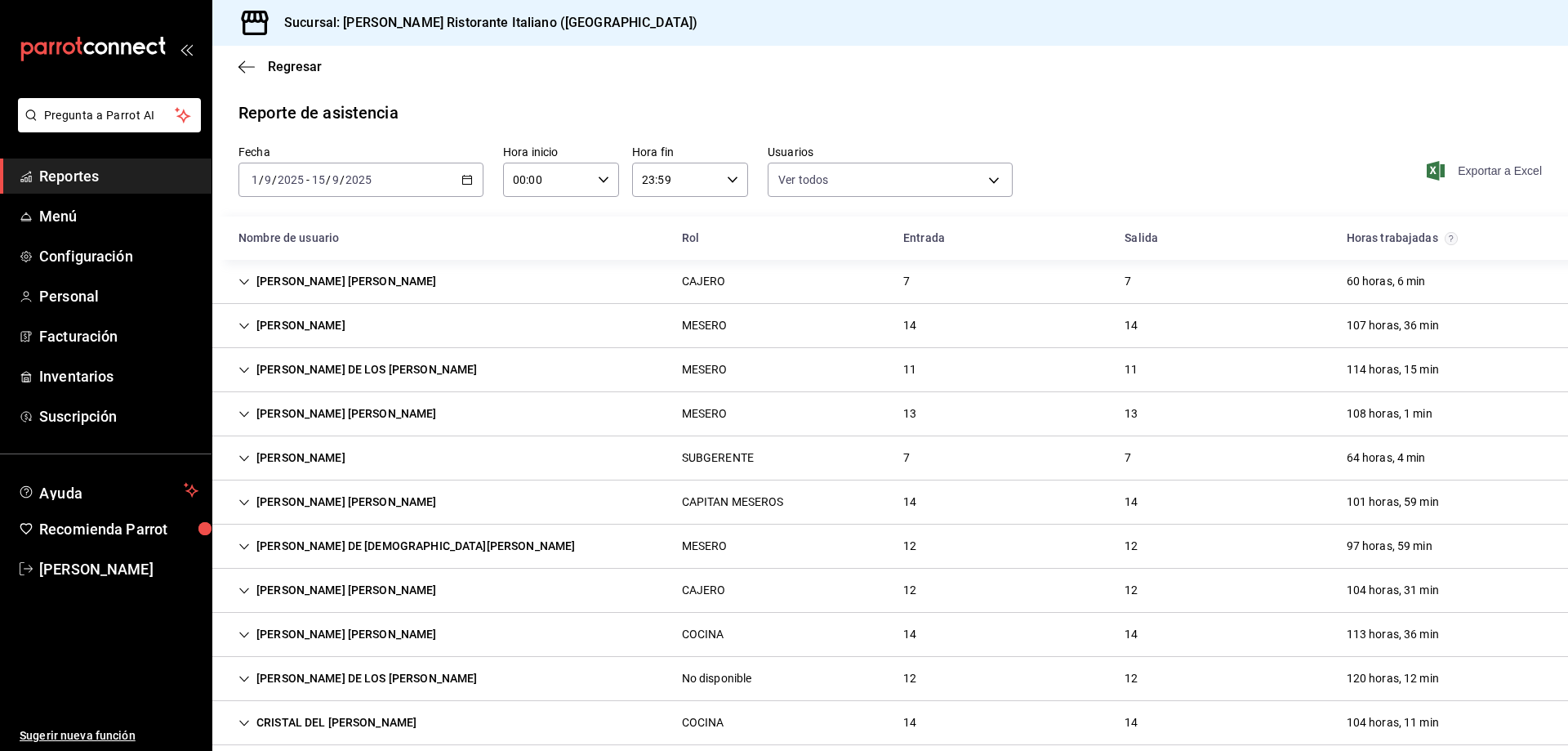
click at [1429, 170] on icon "button" at bounding box center [1436, 171] width 18 height 20
click at [463, 176] on icon "button" at bounding box center [467, 180] width 12 height 12
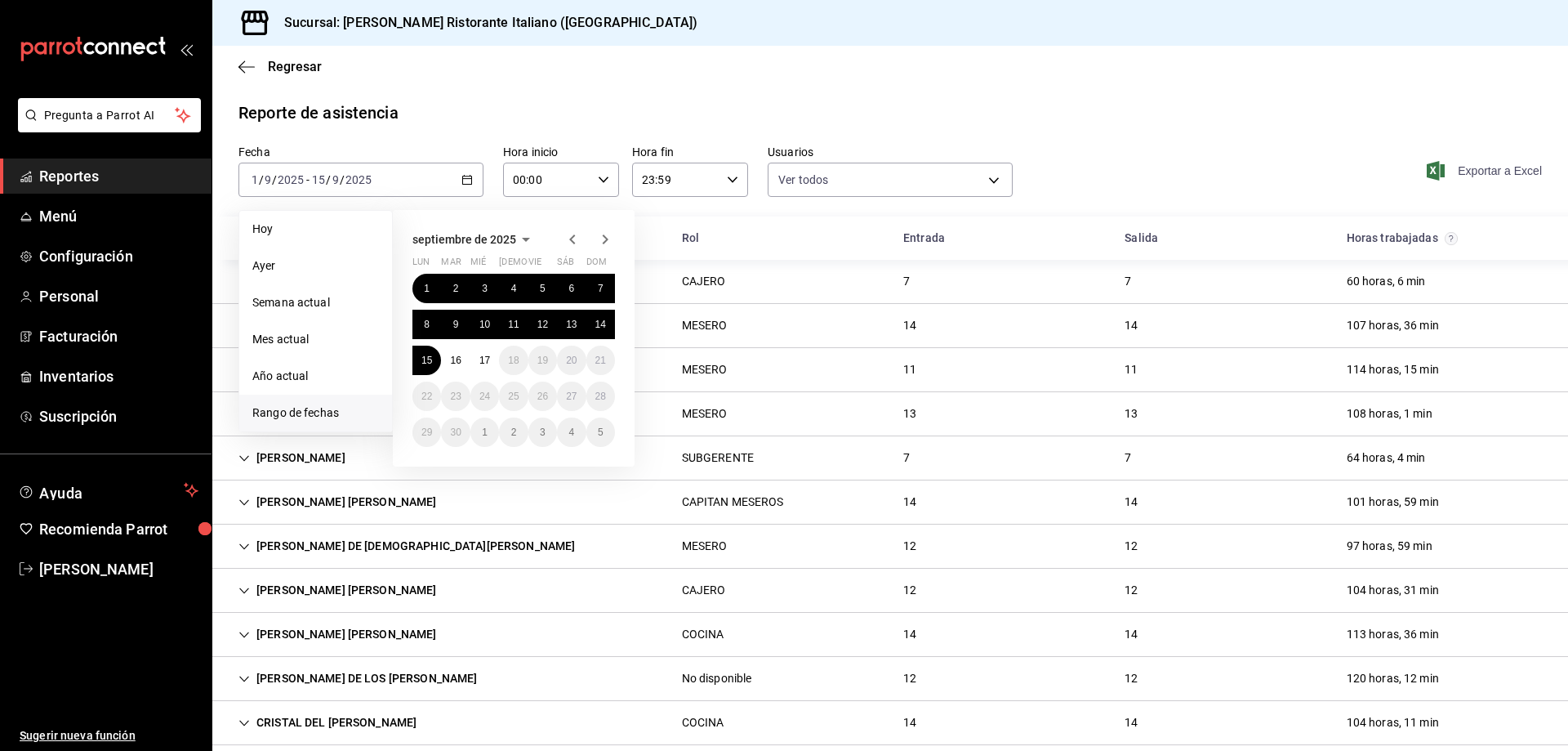
click at [473, 127] on div "Reporte de asistencia Fecha [DATE] [DATE] - [DATE] [DATE] [PERSON_NAME] Semana …" at bounding box center [890, 665] width 1356 height 1129
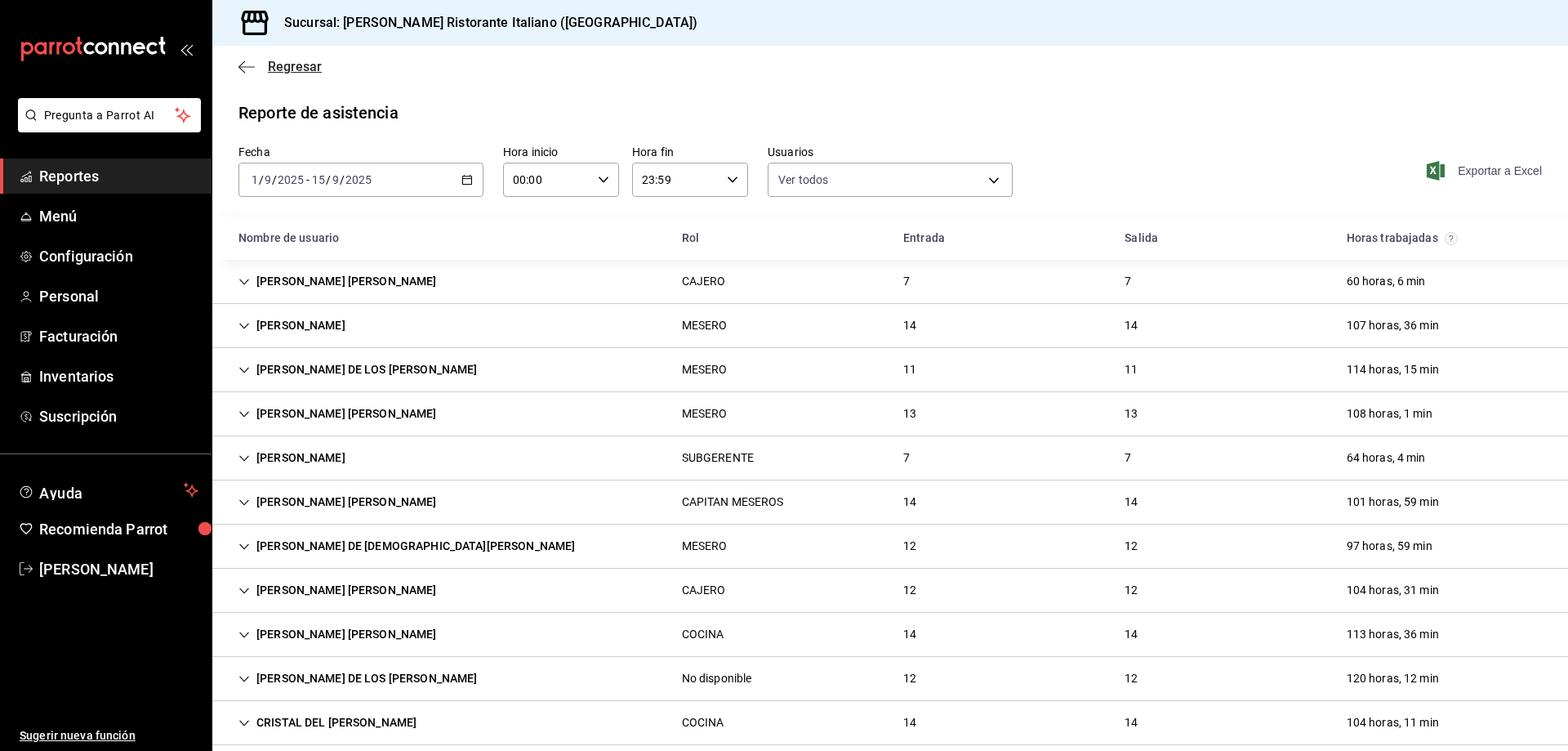
click at [302, 68] on span "Regresar" at bounding box center [294, 66] width 54 height 16
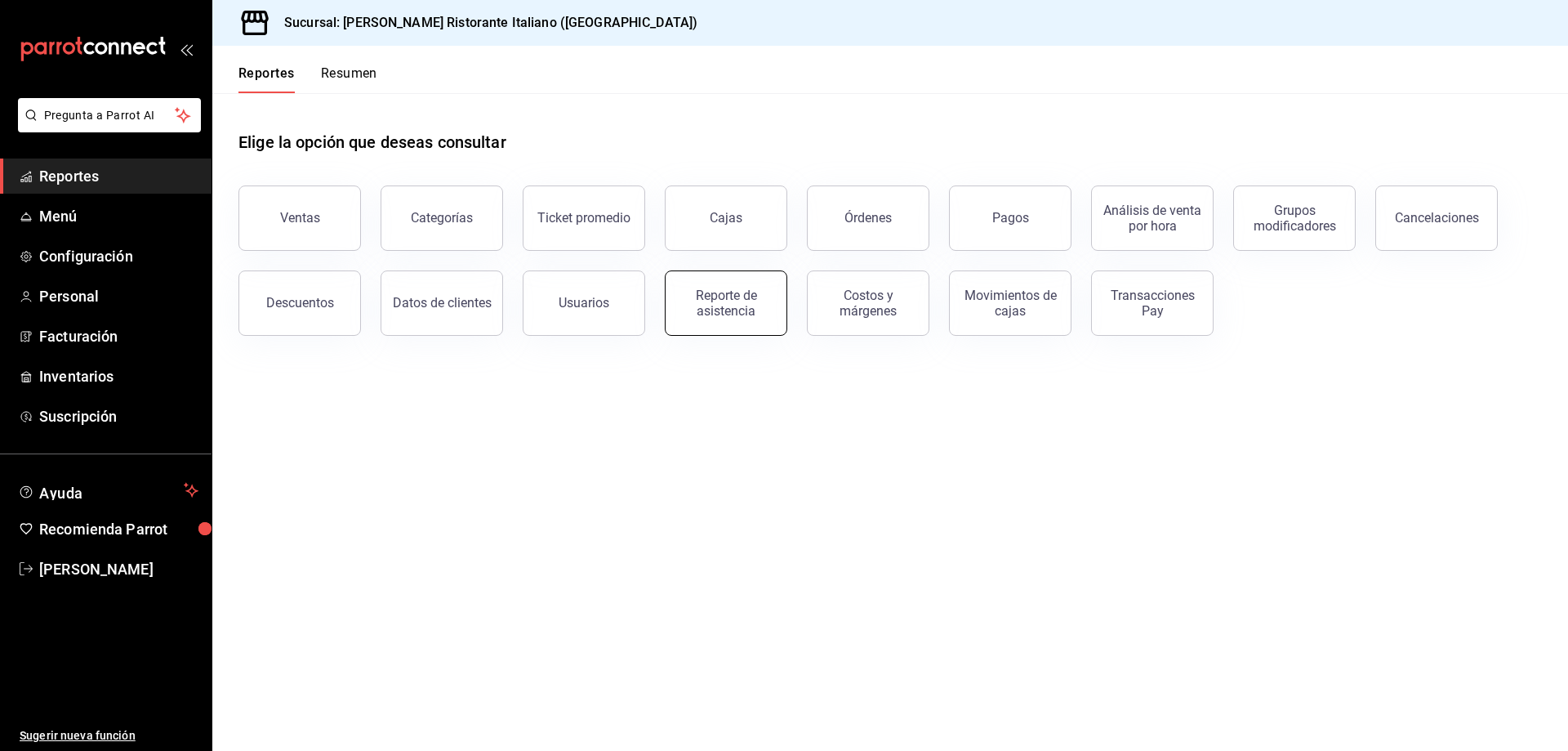
click at [694, 302] on div "Reporte de asistencia" at bounding box center [725, 303] width 101 height 31
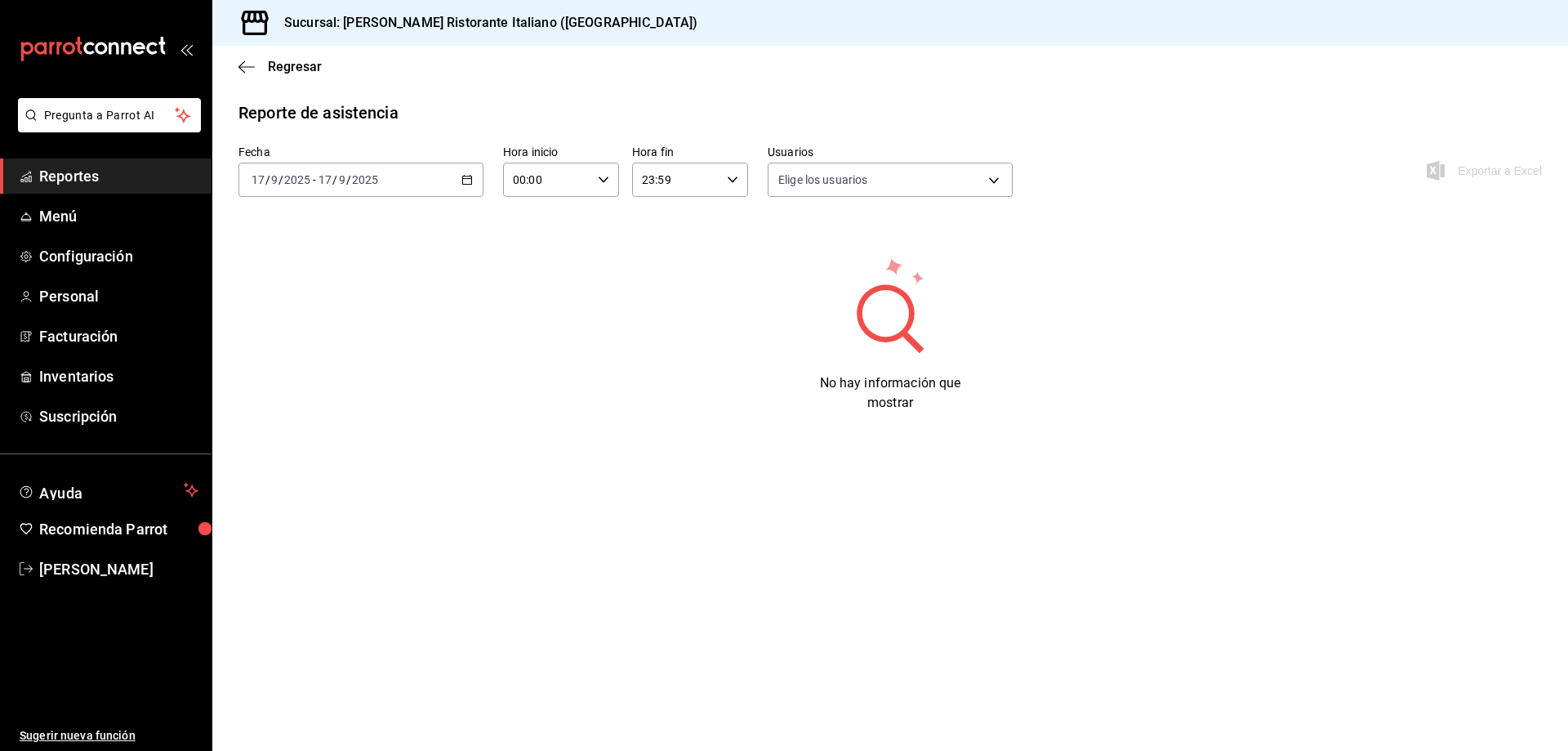
type input "fbaa1dcd-9b1b-42d3-8417-c392ee4ac69c,c847f7ff-4ec8-4711-b402-dbc889304ff0,82cd9…"
click at [464, 182] on icon "button" at bounding box center [467, 180] width 12 height 12
click at [340, 261] on span "Ayer" at bounding box center [316, 265] width 127 height 17
